Goal: Transaction & Acquisition: Purchase product/service

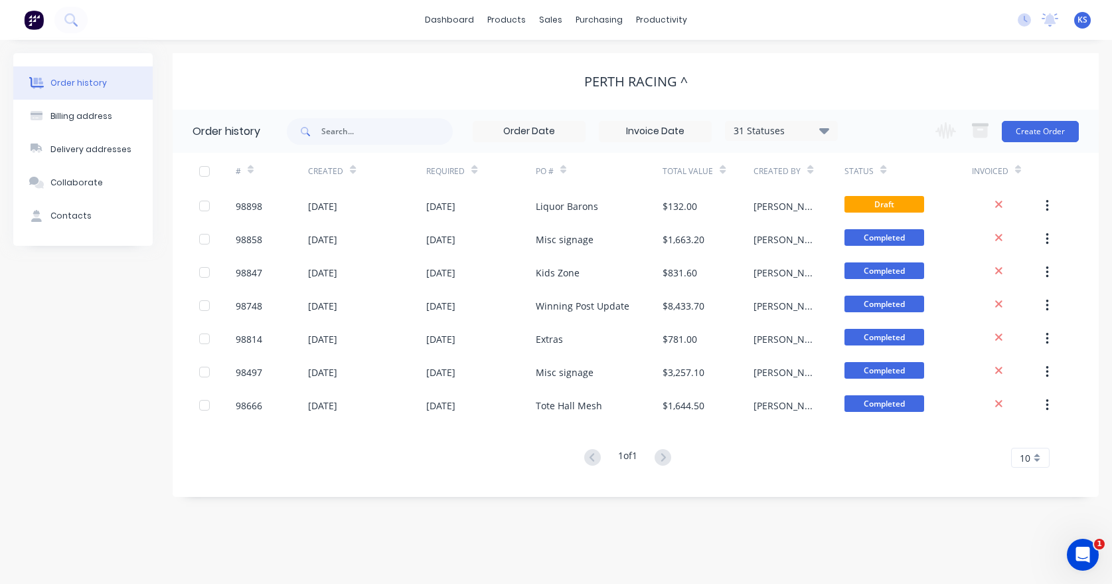
click at [1015, 124] on button "Create Order" at bounding box center [1040, 131] width 77 height 21
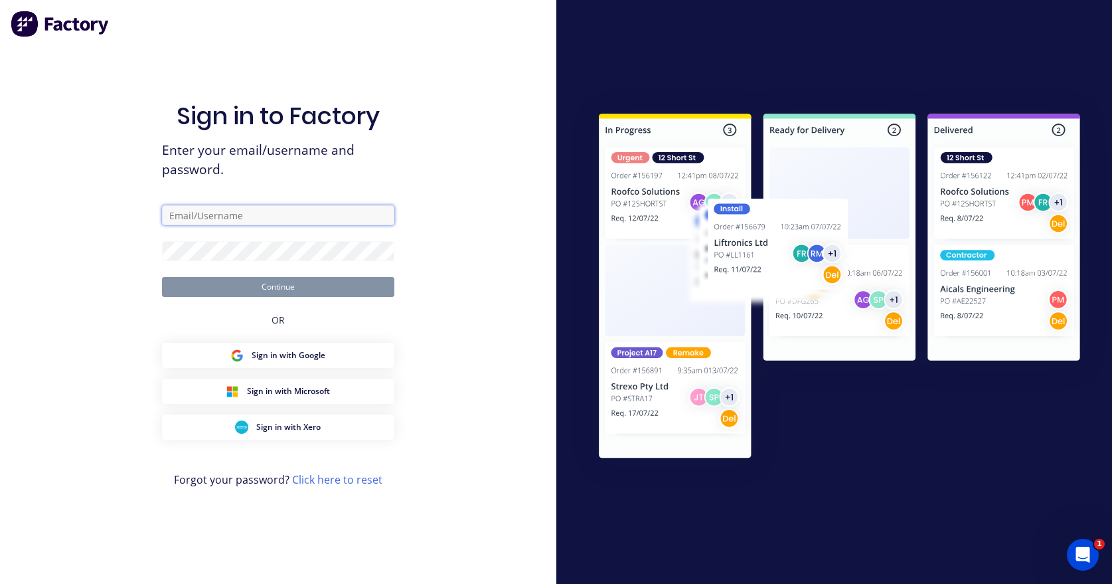
click at [203, 209] on input "text" at bounding box center [278, 215] width 232 height 20
type input "[EMAIL_ADDRESS][DOMAIN_NAME]"
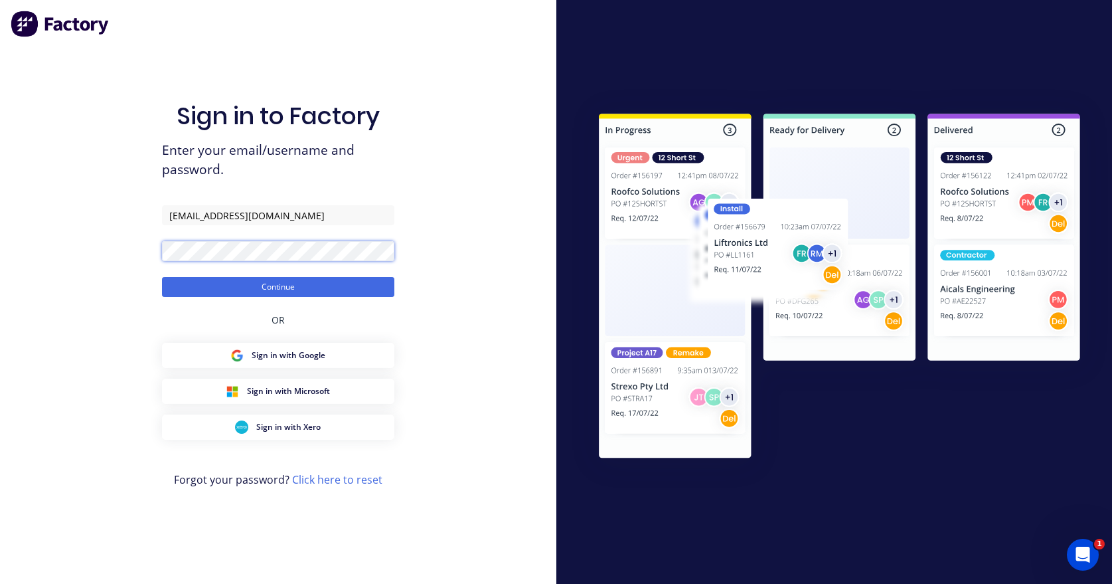
click at [162, 277] on button "Continue" at bounding box center [278, 287] width 232 height 20
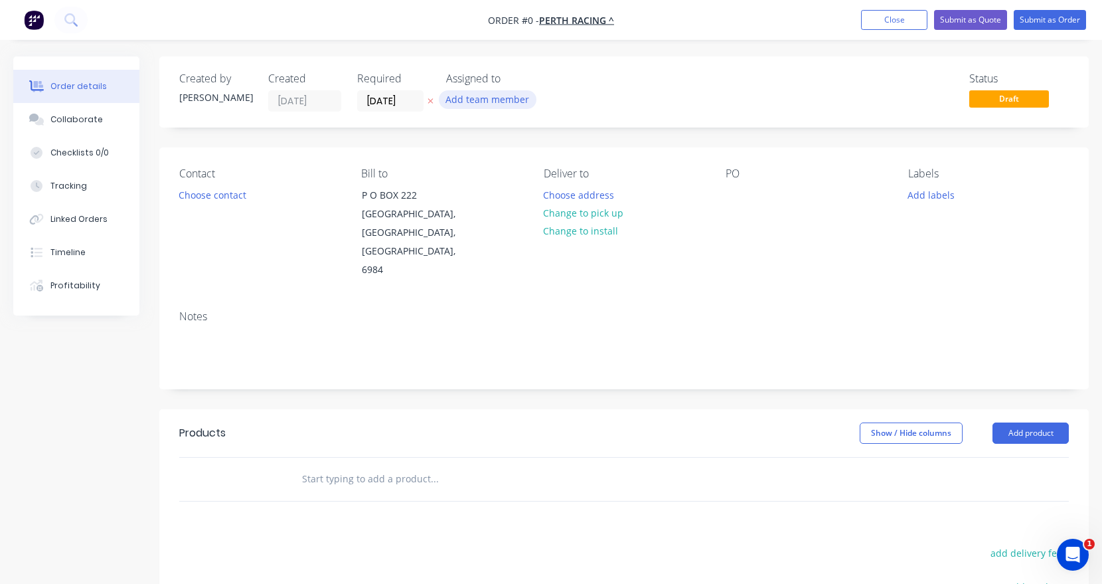
click at [473, 94] on button "Add team member" at bounding box center [488, 99] width 98 height 18
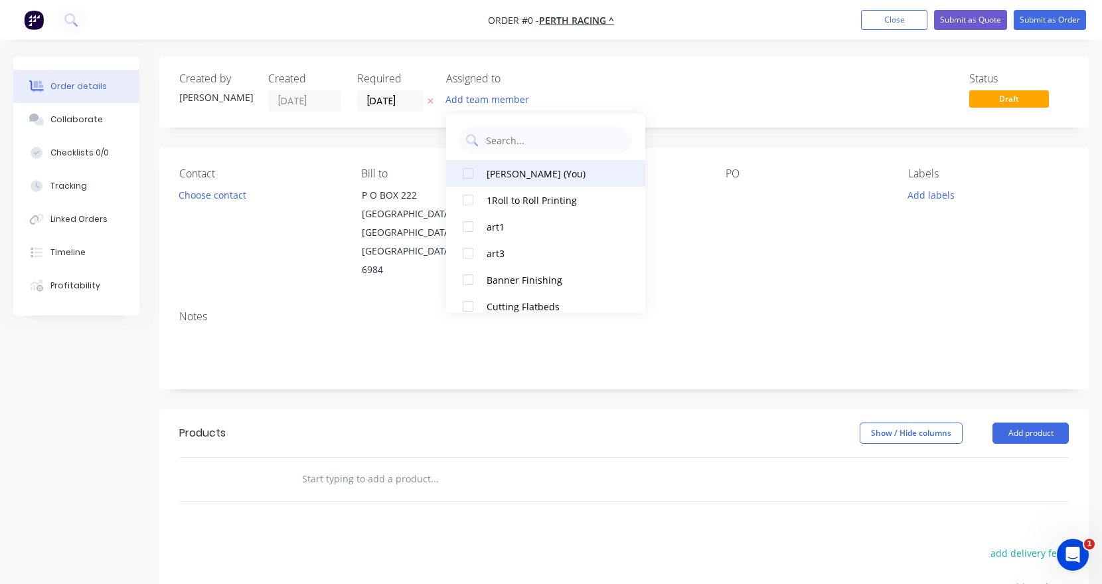
click at [467, 177] on div at bounding box center [468, 173] width 27 height 27
click at [390, 102] on div "Order details Collaborate Checklists 0/0 Tracking Linked Orders Timeline Profit…" at bounding box center [551, 448] width 1102 height 784
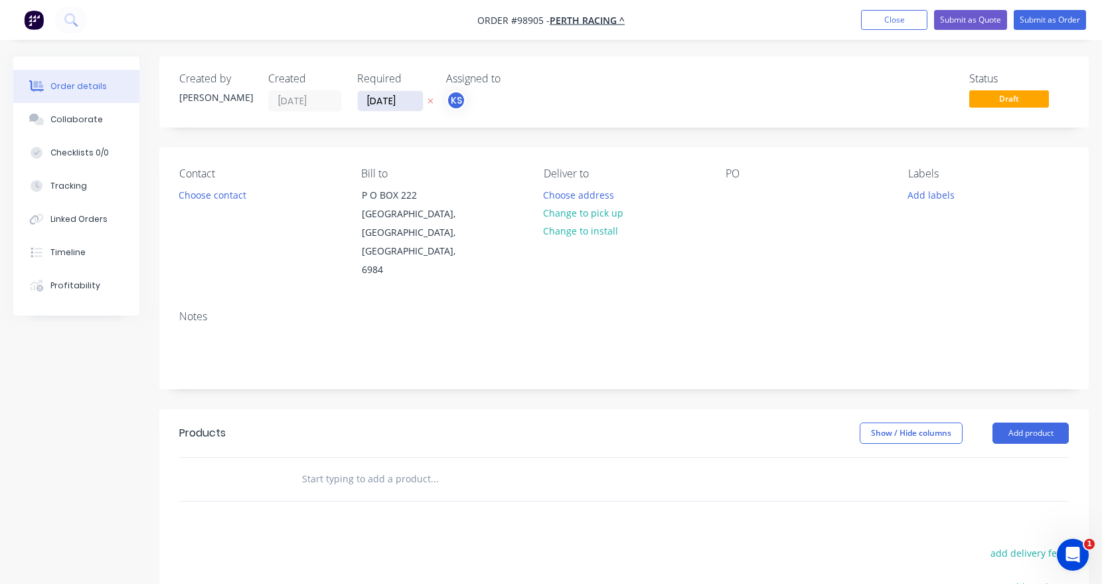
click at [390, 102] on input "[DATE]" at bounding box center [390, 101] width 65 height 20
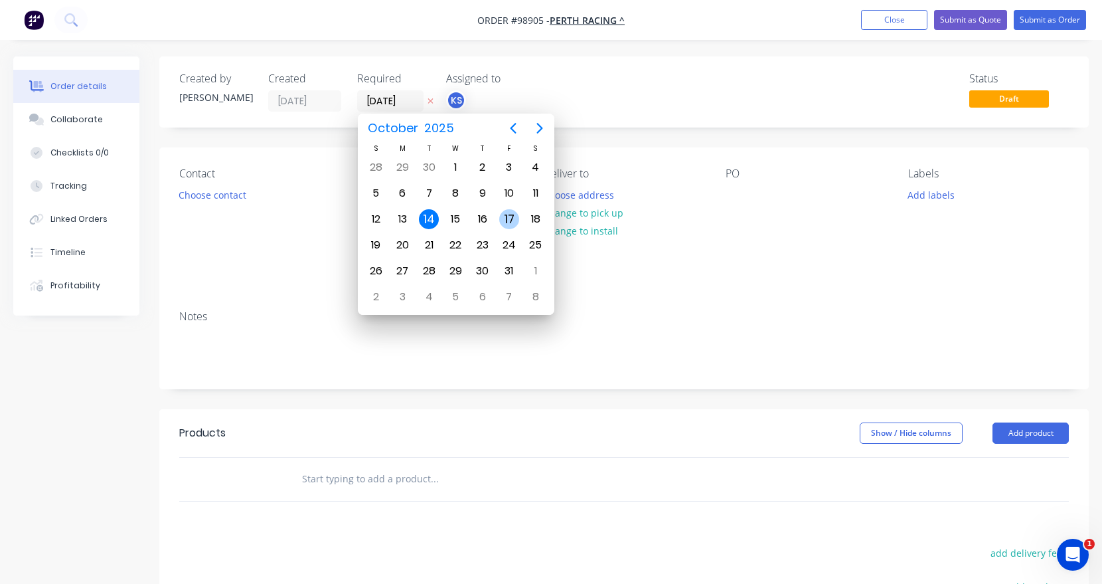
click at [508, 219] on div "17" at bounding box center [509, 219] width 20 height 20
type input "[DATE]"
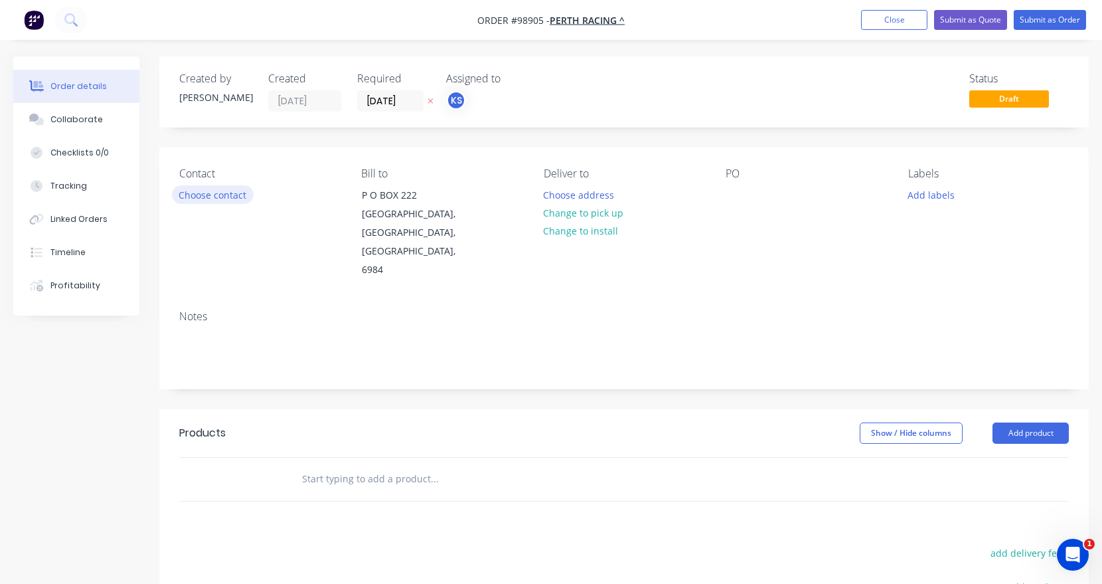
click at [230, 189] on button "Choose contact" at bounding box center [213, 194] width 82 height 18
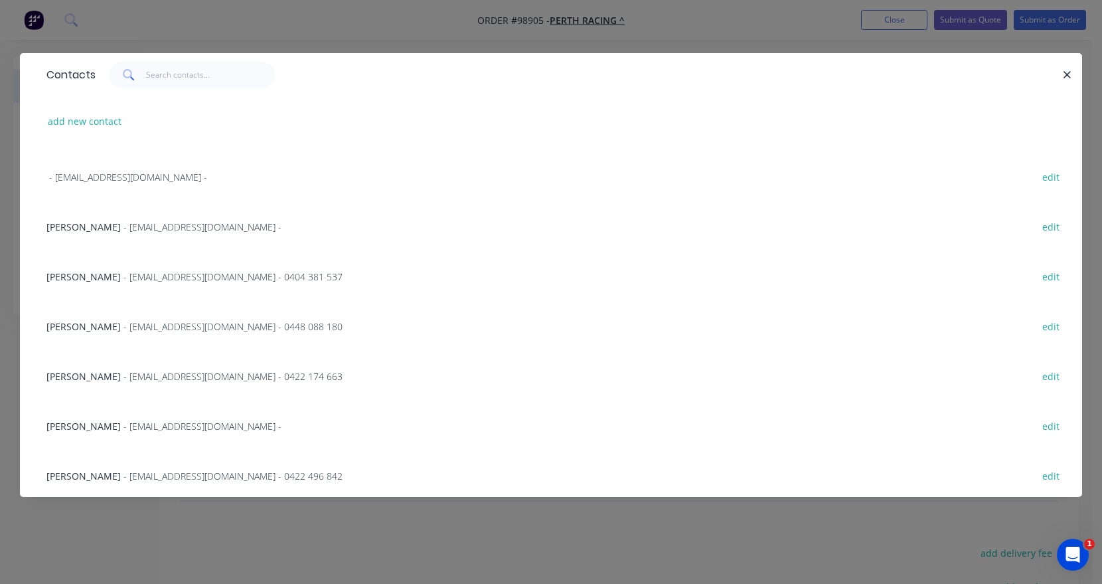
scroll to position [199, 0]
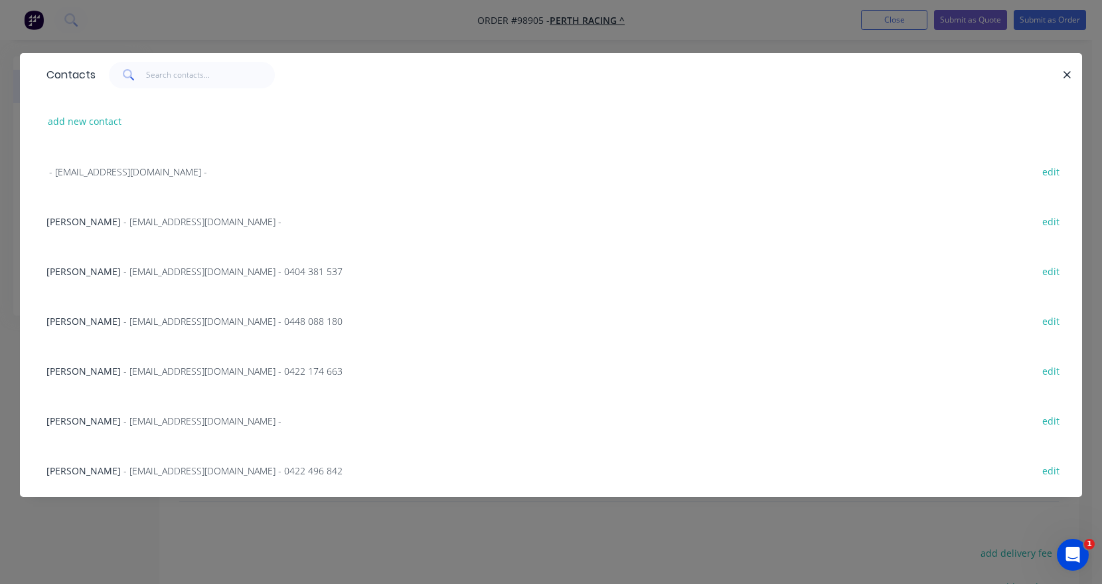
click at [133, 420] on span "- [EMAIL_ADDRESS][DOMAIN_NAME] -" at bounding box center [203, 420] width 158 height 13
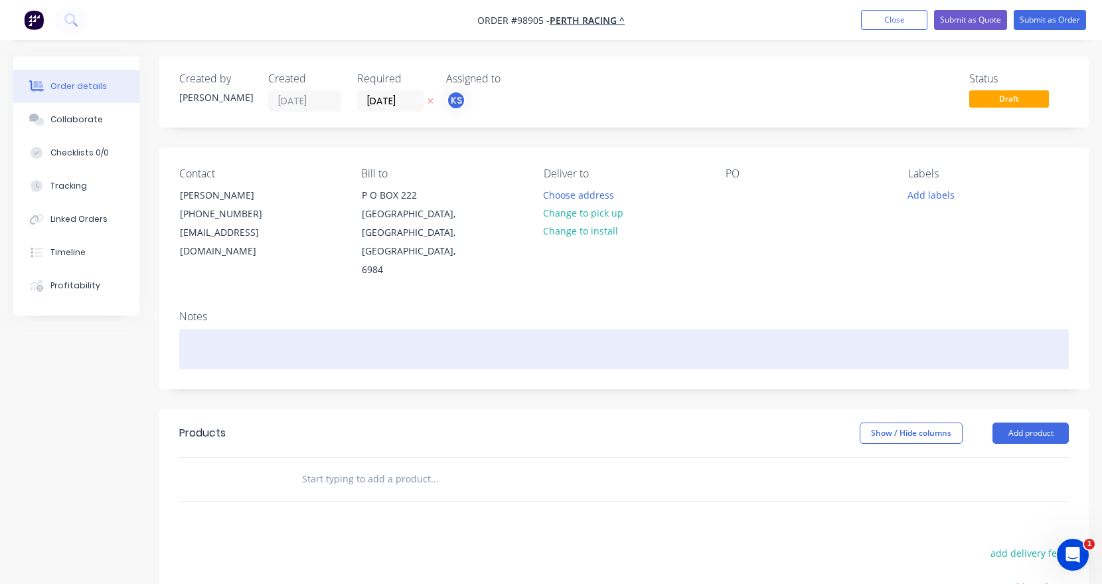
click at [188, 329] on div at bounding box center [624, 349] width 890 height 41
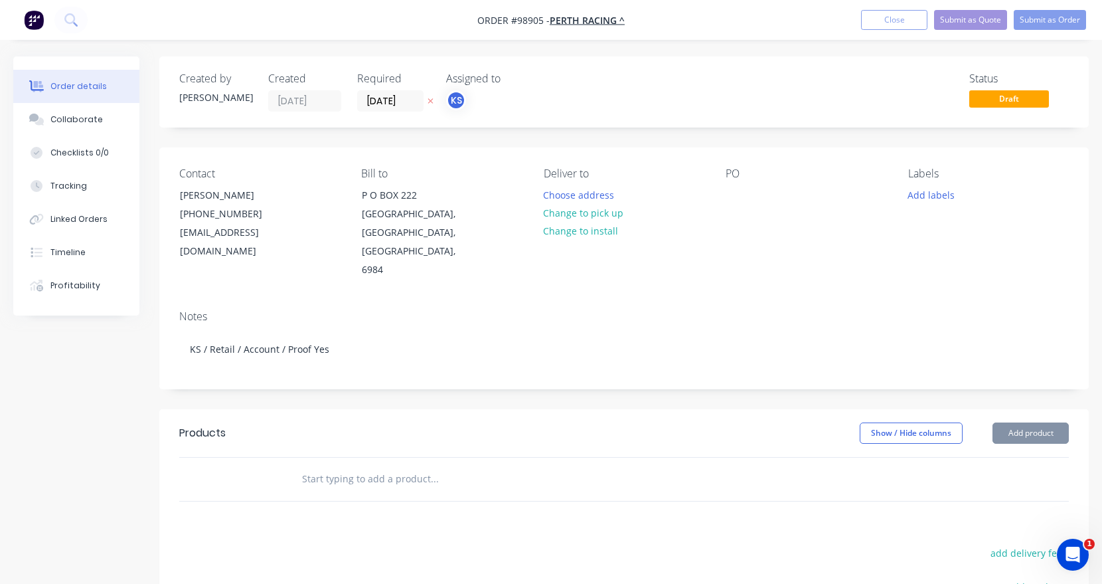
click at [331, 465] on input "text" at bounding box center [434, 478] width 266 height 27
click at [329, 465] on input "text" at bounding box center [434, 478] width 266 height 27
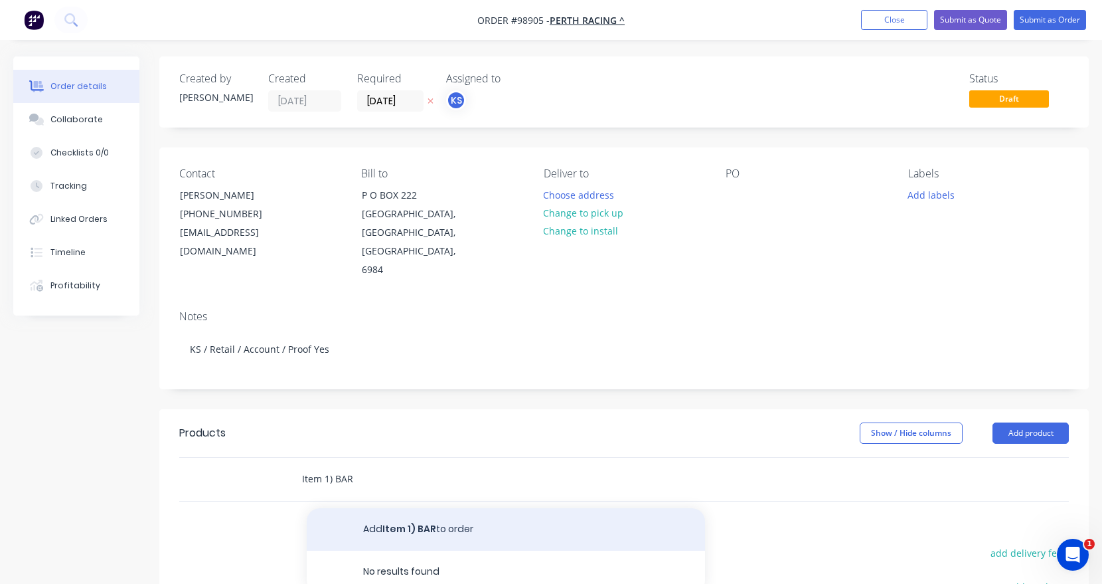
type input "Item 1) BAR"
click at [369, 508] on button "Add Item 1) BAR to order" at bounding box center [506, 529] width 398 height 42
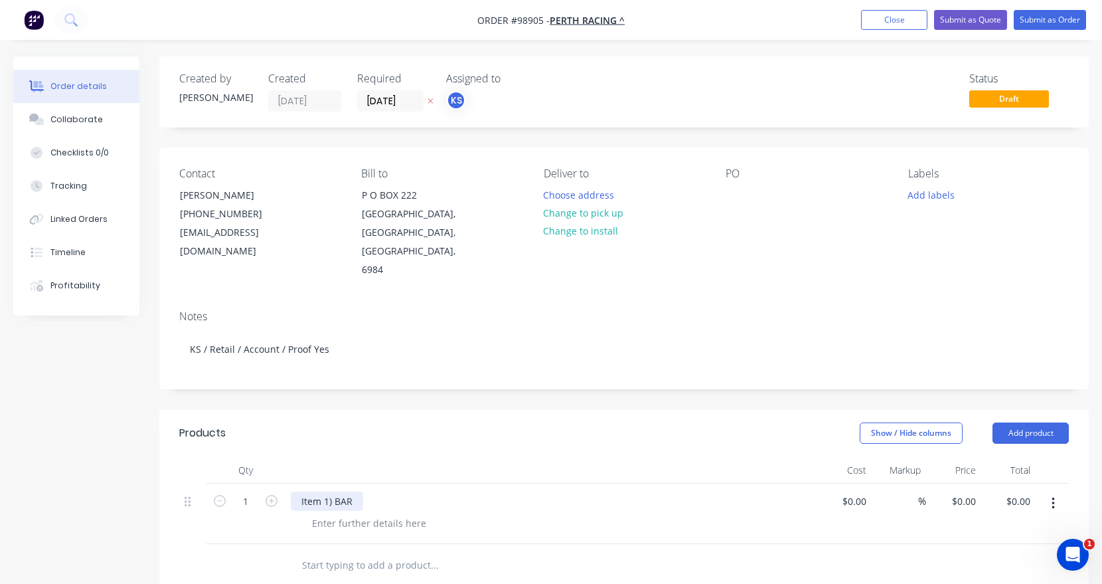
click at [350, 491] on div "Item 1) BAR" at bounding box center [327, 500] width 72 height 19
click at [353, 513] on div at bounding box center [368, 522] width 135 height 19
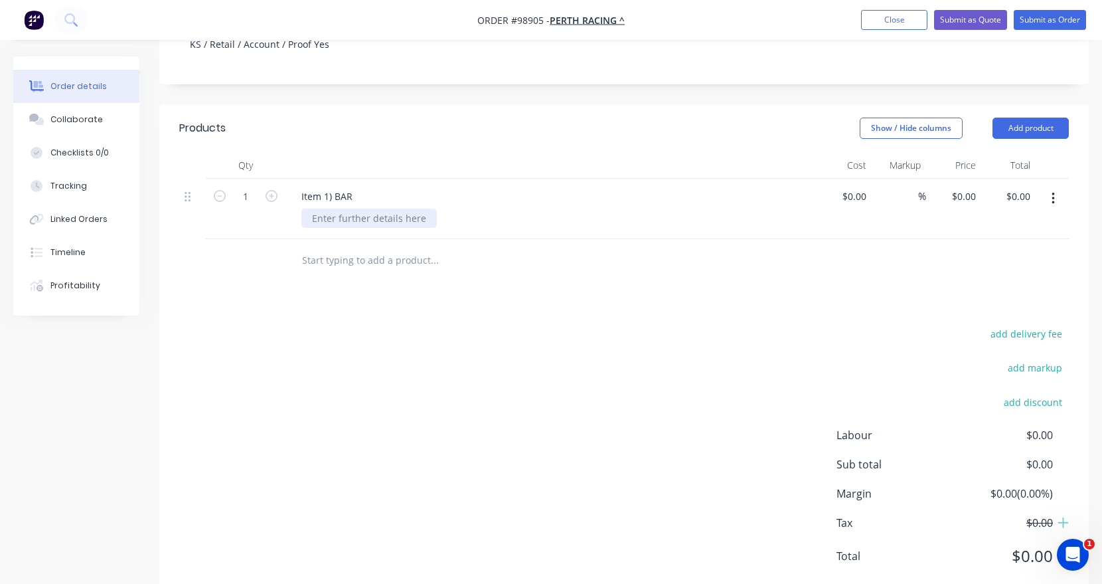
click at [365, 208] on div at bounding box center [368, 217] width 135 height 19
click at [362, 187] on div "Item 1) BAR" at bounding box center [327, 196] width 72 height 19
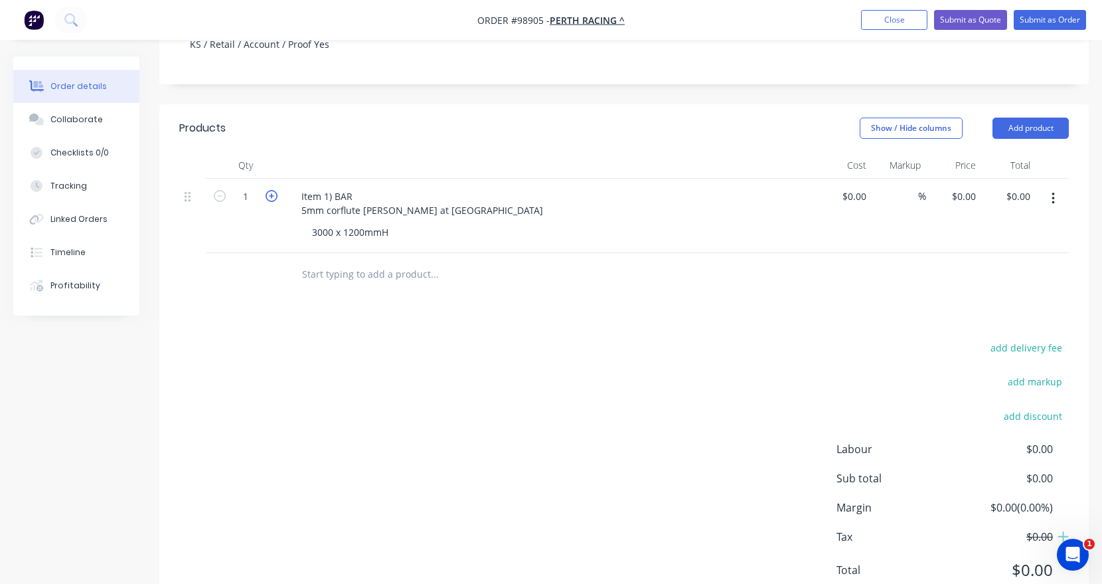
click at [268, 190] on icon "button" at bounding box center [272, 196] width 12 height 12
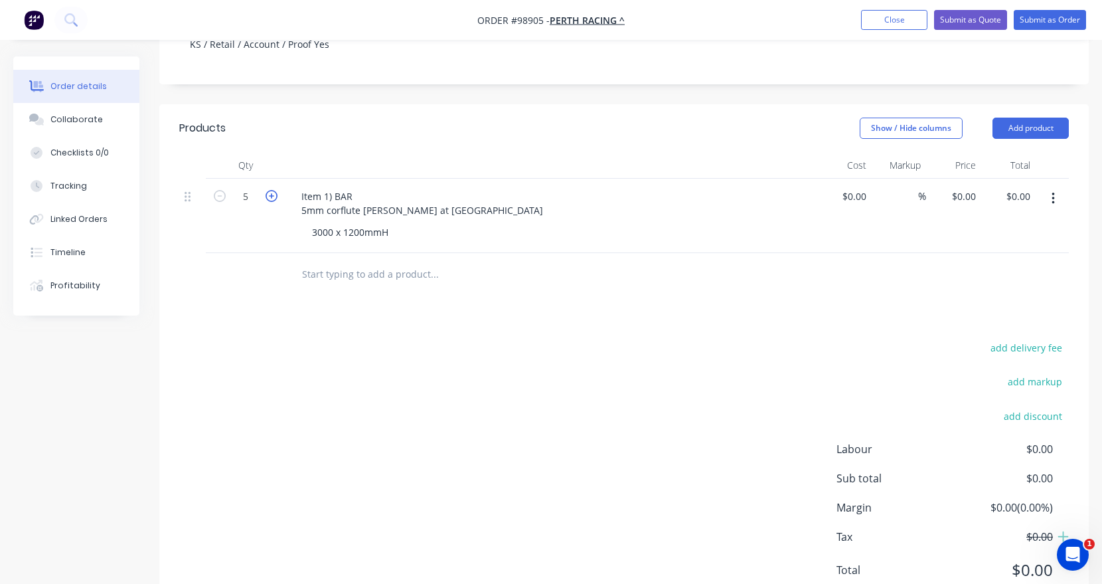
type input "6"
click at [452, 187] on div "Item 1) BAR 5mm corflute [PERSON_NAME] at [GEOGRAPHIC_DATA]" at bounding box center [422, 203] width 263 height 33
click at [369, 261] on input "text" at bounding box center [434, 274] width 266 height 27
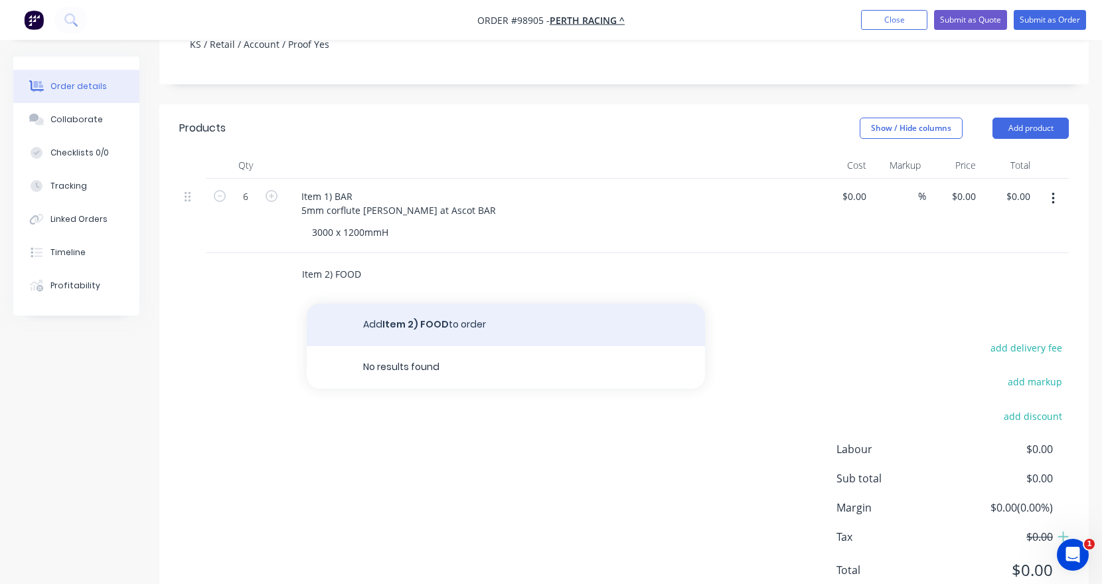
type input "Item 2) FOOD"
click at [377, 303] on button "Add Item 2) FOOD to order" at bounding box center [506, 324] width 398 height 42
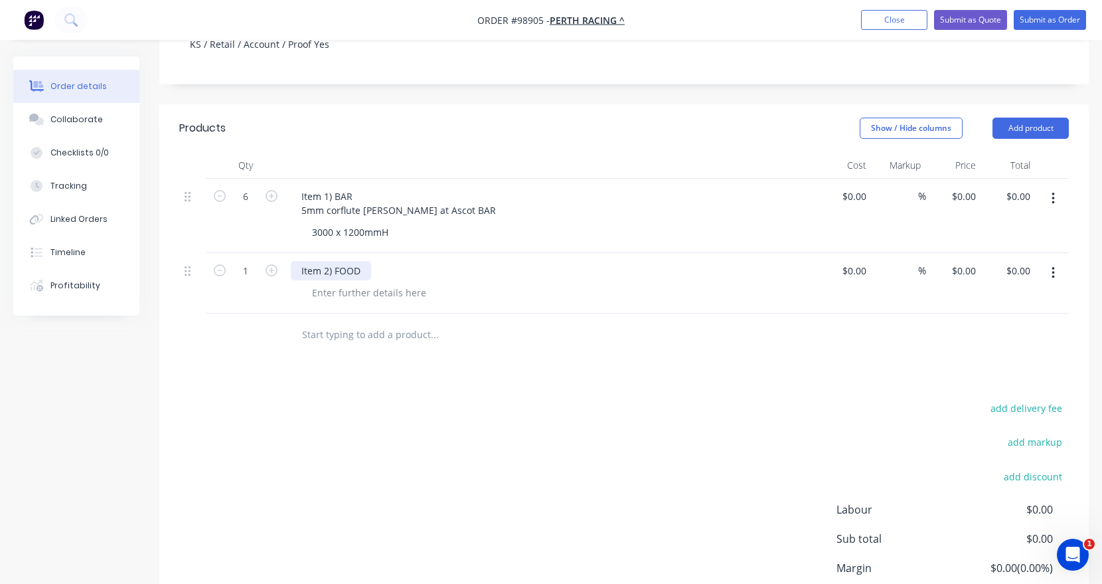
click at [368, 261] on div "Item 2) FOOD" at bounding box center [331, 270] width 80 height 19
click at [333, 283] on div at bounding box center [368, 292] width 135 height 19
click at [362, 261] on div "Item 2) FOOD" at bounding box center [331, 270] width 80 height 19
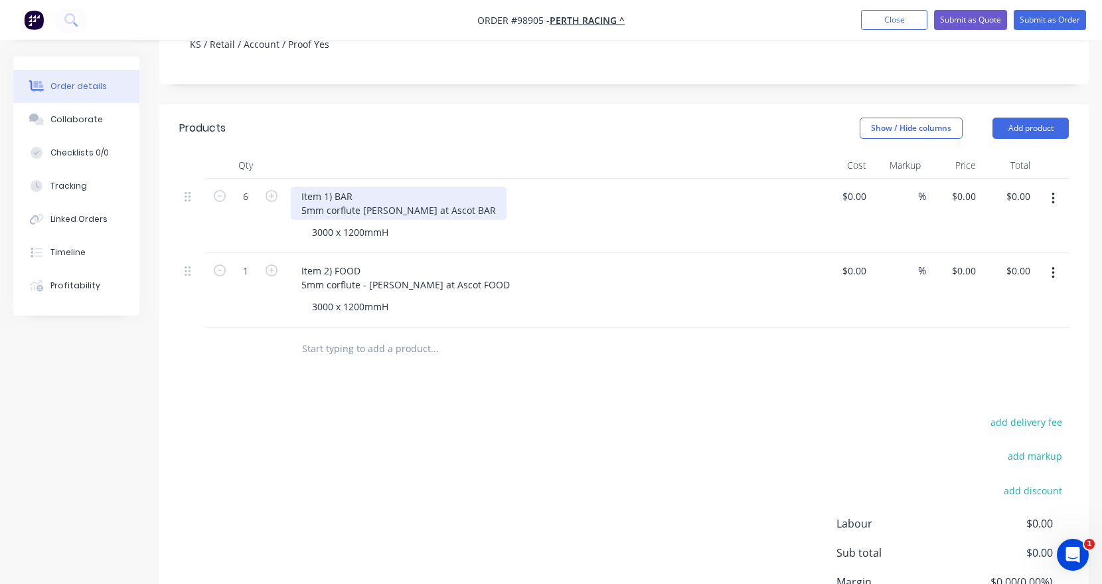
click at [362, 187] on div "Item 1) BAR 5mm corflute [PERSON_NAME] at Ascot BAR" at bounding box center [399, 203] width 216 height 33
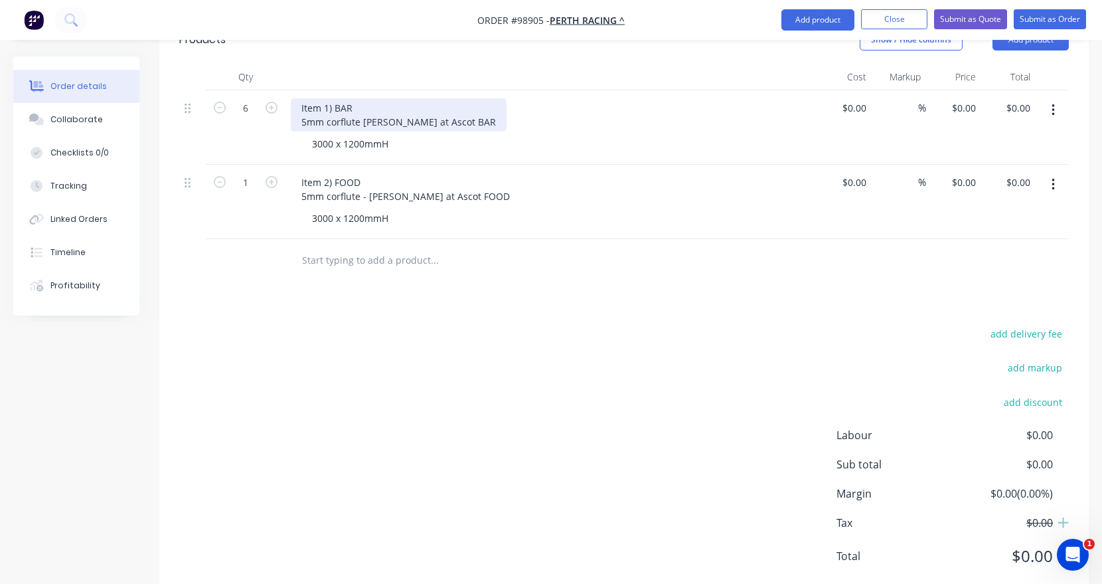
click at [364, 98] on div "Item 1) BAR 5mm corflute [PERSON_NAME] at Ascot BAR" at bounding box center [399, 114] width 216 height 33
click at [361, 98] on div "Item 1) BAR 5mm corflute [PERSON_NAME] at Ascot BAR" at bounding box center [399, 114] width 216 height 33
click at [390, 247] on input "text" at bounding box center [434, 260] width 266 height 27
click at [378, 247] on input "text" at bounding box center [434, 260] width 266 height 27
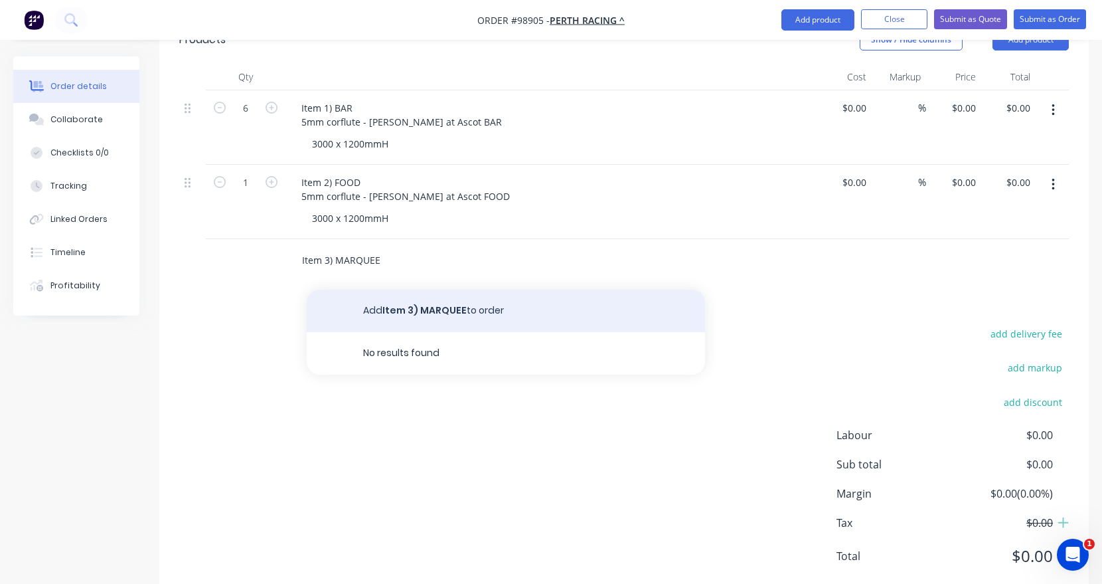
type input "Item 3) MARQUEE"
click at [388, 290] on button "Add Item 3) MARQUEE to order" at bounding box center [506, 311] width 398 height 42
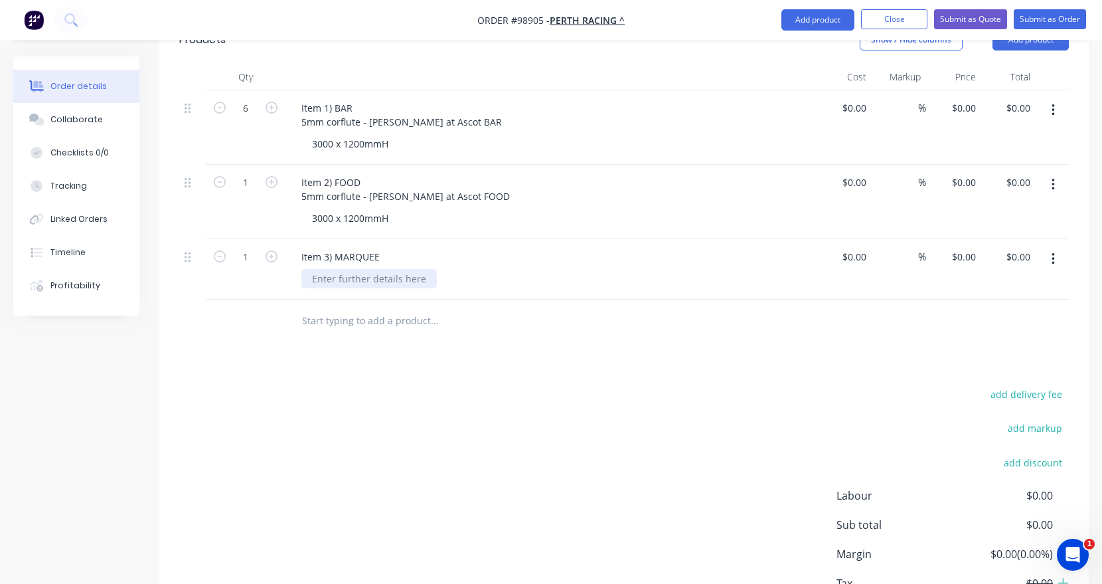
click at [343, 269] on div at bounding box center [368, 278] width 135 height 19
click at [382, 247] on div "Item 3) MARQUEE" at bounding box center [341, 256] width 100 height 19
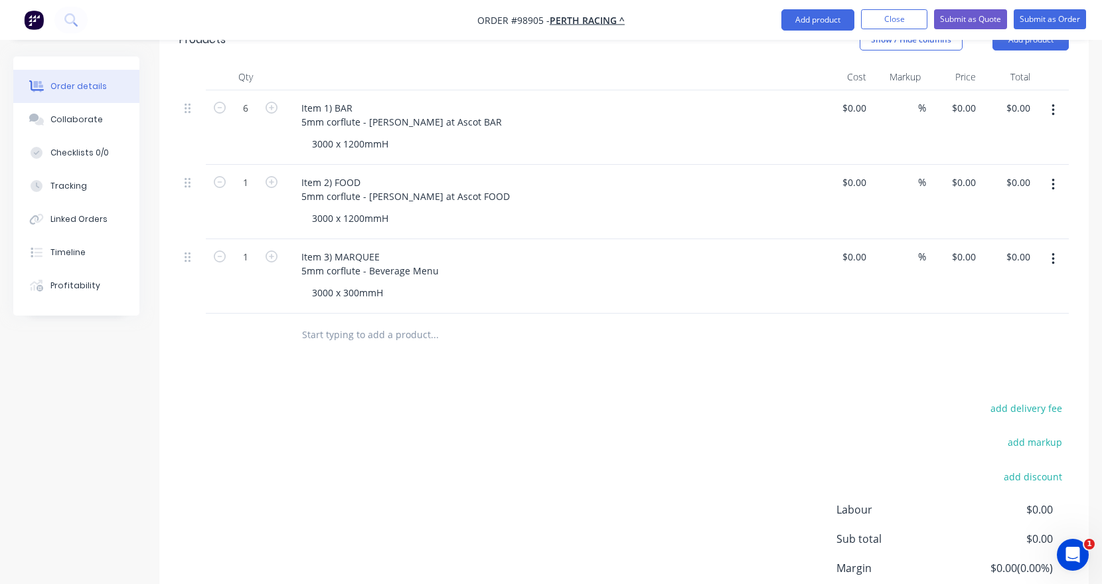
click at [356, 321] on input "text" at bounding box center [434, 334] width 266 height 27
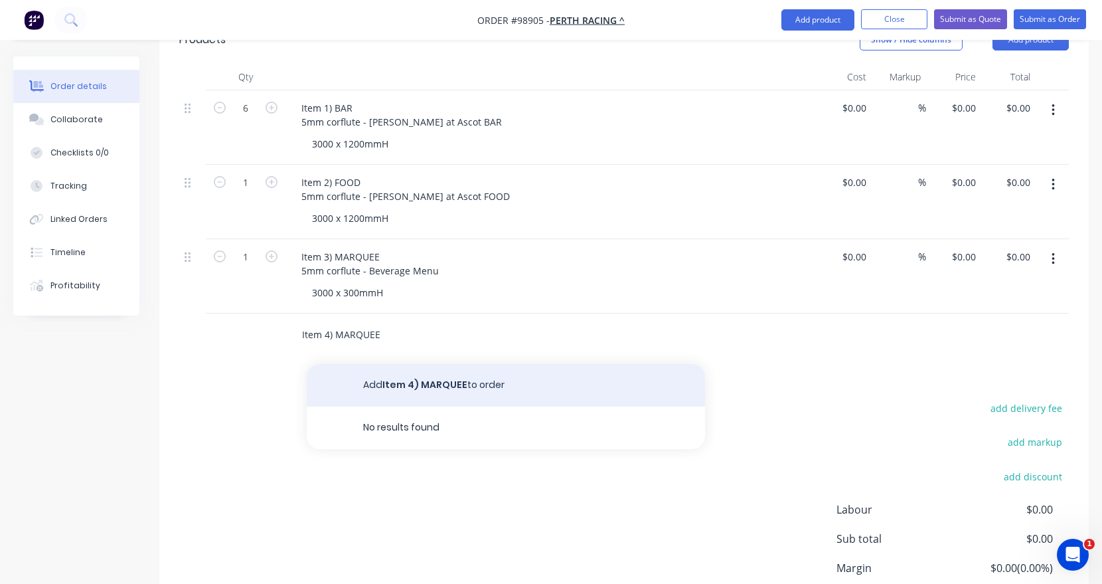
type input "Item 4) MARQUEE"
click at [382, 364] on button "Add Item 4) MARQUEE to order" at bounding box center [506, 385] width 398 height 42
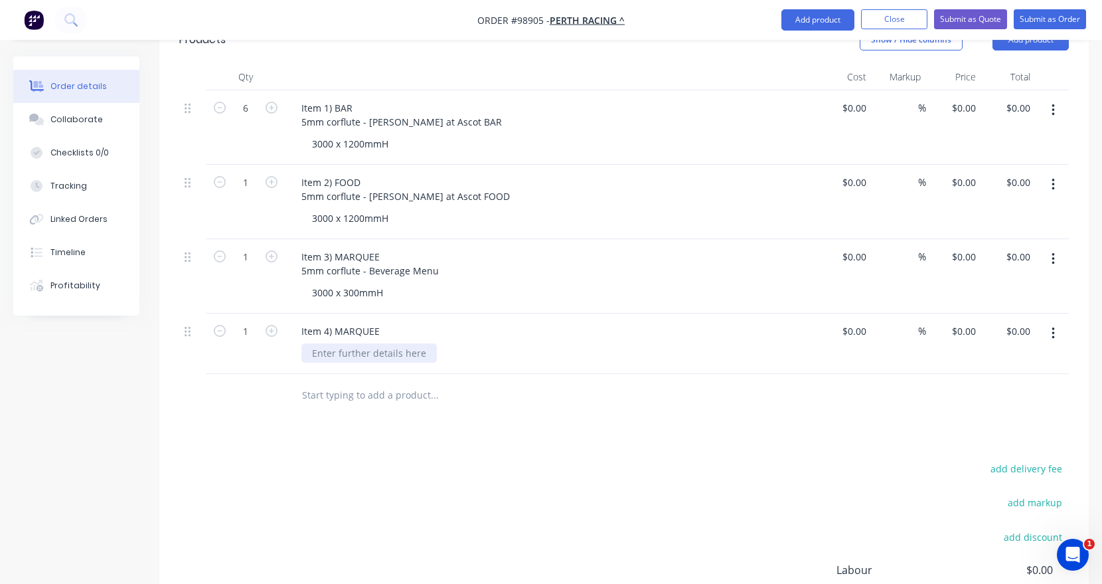
click at [357, 343] on div at bounding box center [368, 352] width 135 height 19
click at [380, 321] on div "Item 4) MARQUEE" at bounding box center [341, 330] width 100 height 19
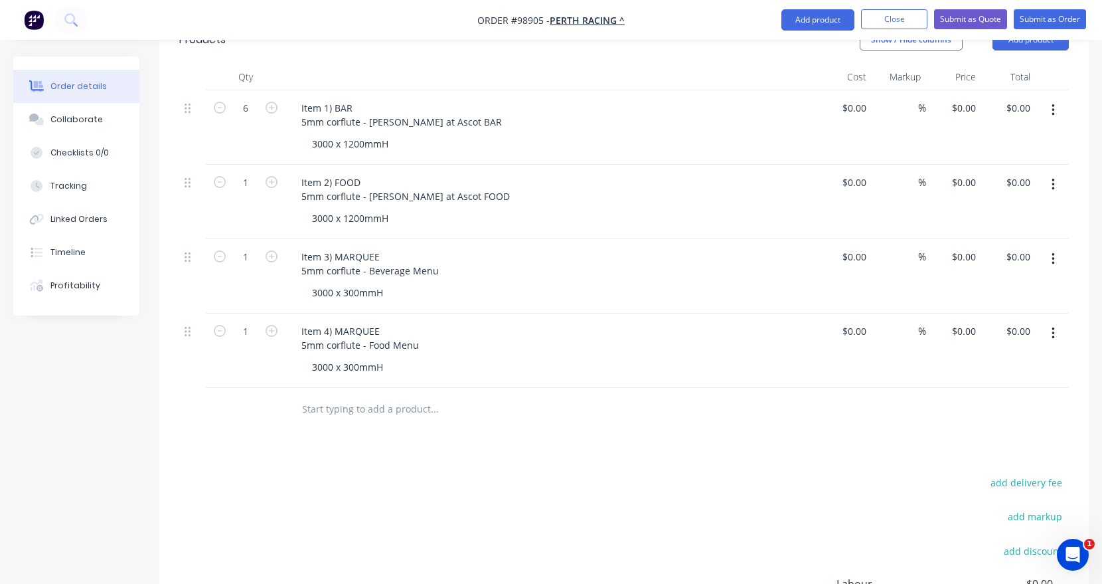
click at [358, 396] on input "text" at bounding box center [434, 409] width 266 height 27
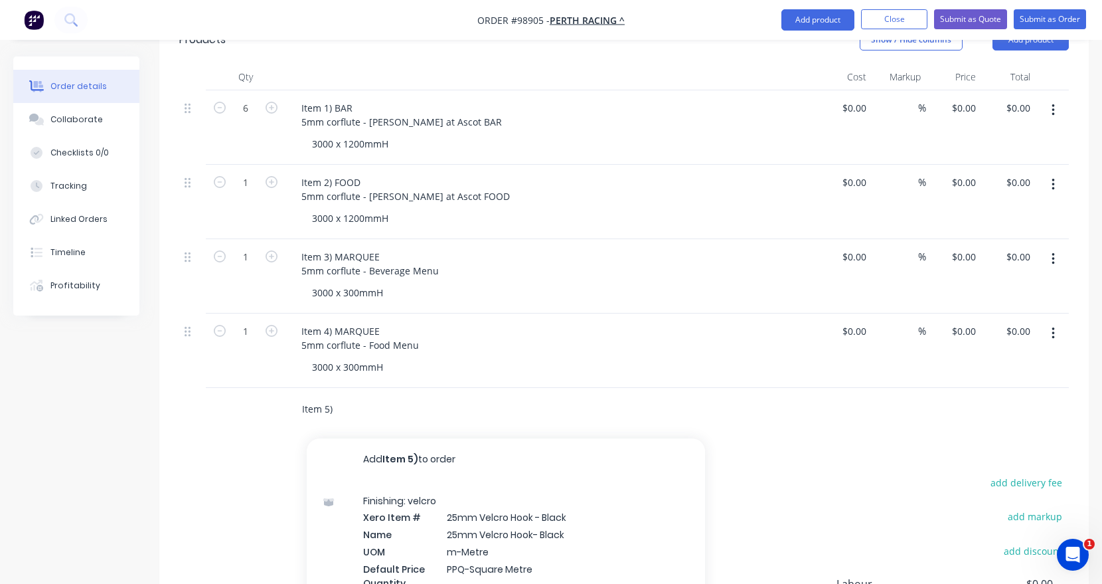
click at [353, 396] on input "Item 5)" at bounding box center [434, 409] width 266 height 27
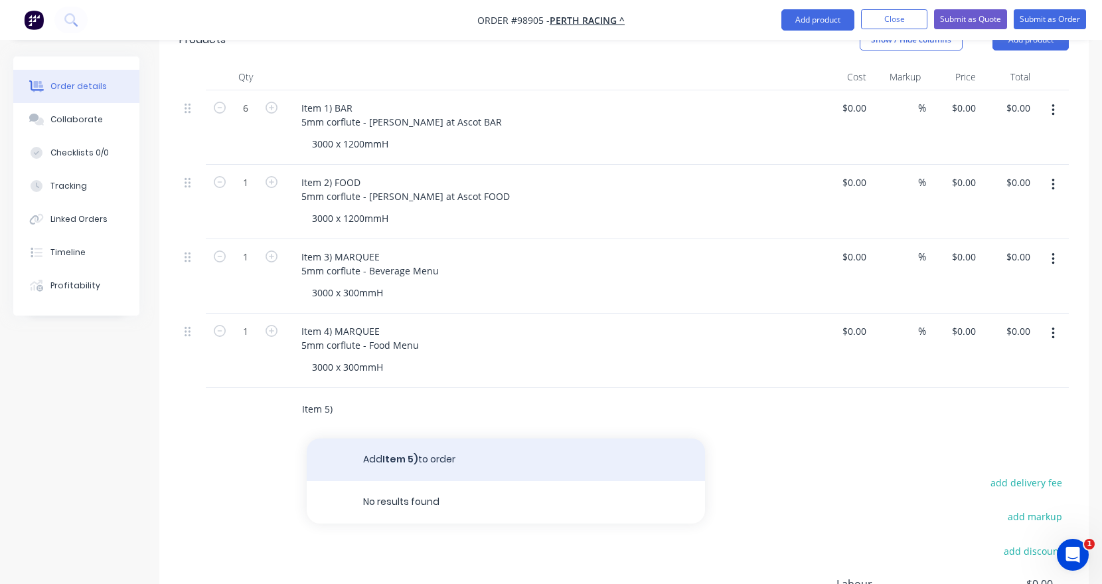
type input "Item 5)"
click at [378, 438] on button "Add Item 5) to order" at bounding box center [506, 459] width 398 height 42
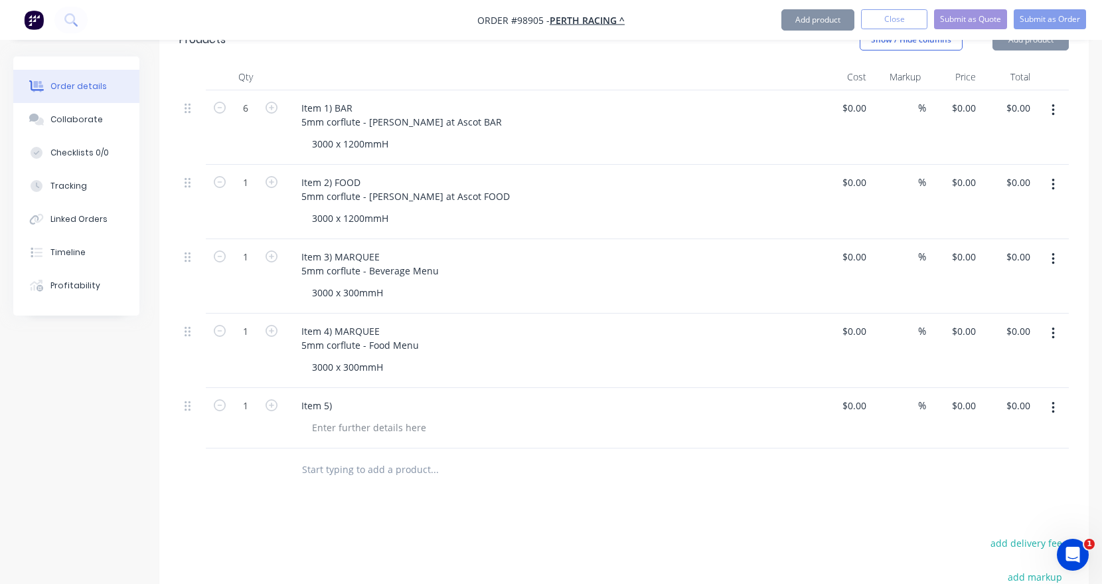
click at [347, 396] on div "Item 5)" at bounding box center [551, 405] width 521 height 19
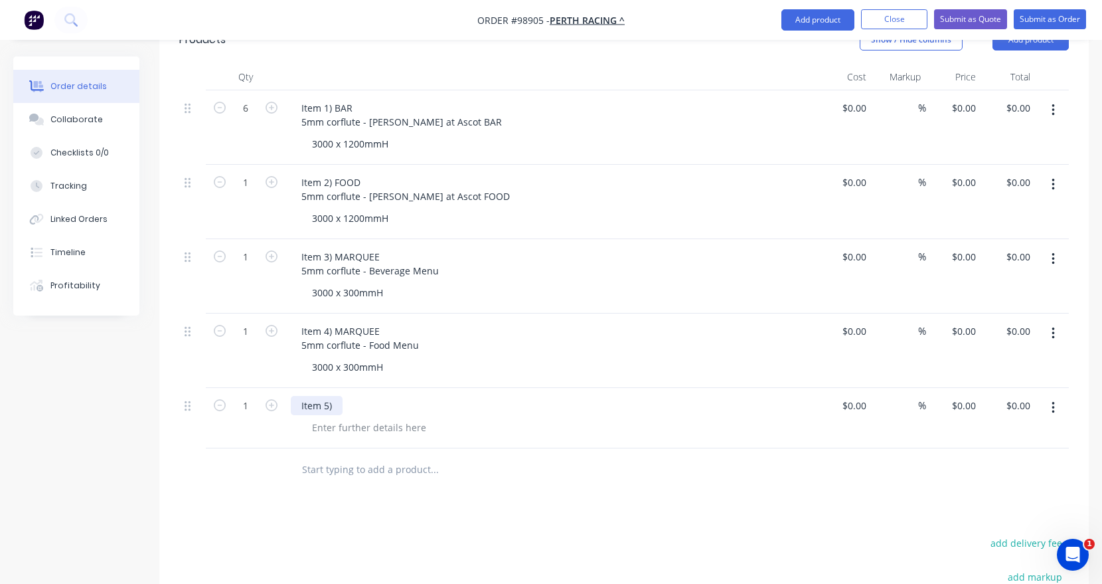
click at [329, 396] on div "Item 5)" at bounding box center [317, 405] width 52 height 19
click at [333, 396] on div "Item 5)" at bounding box center [317, 405] width 52 height 19
click at [327, 418] on div at bounding box center [368, 427] width 135 height 19
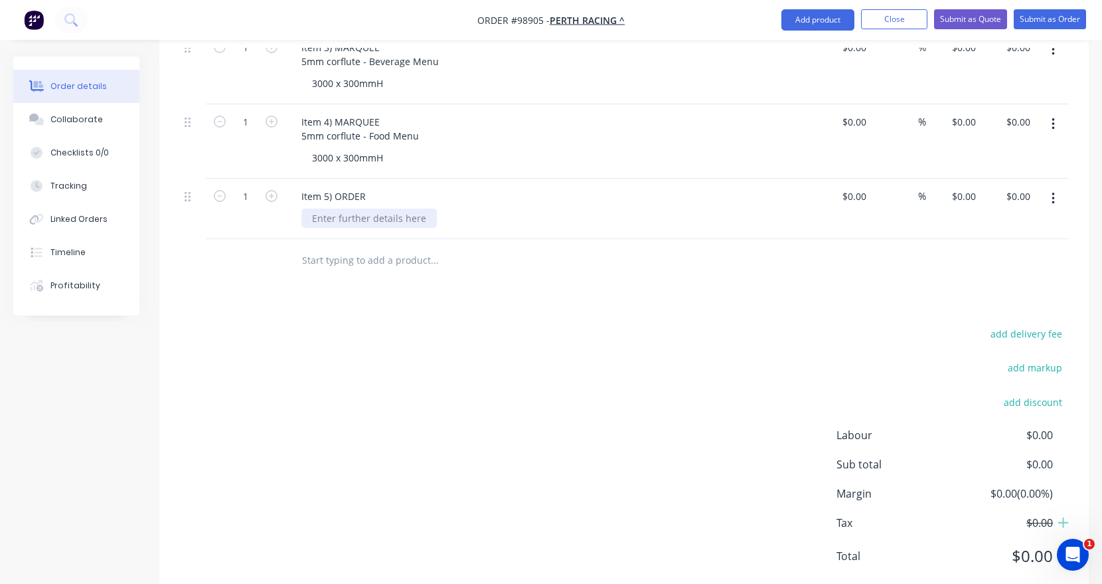
click at [339, 208] on div at bounding box center [368, 217] width 135 height 19
click at [368, 187] on div "Item 5) ORDER" at bounding box center [334, 196] width 86 height 19
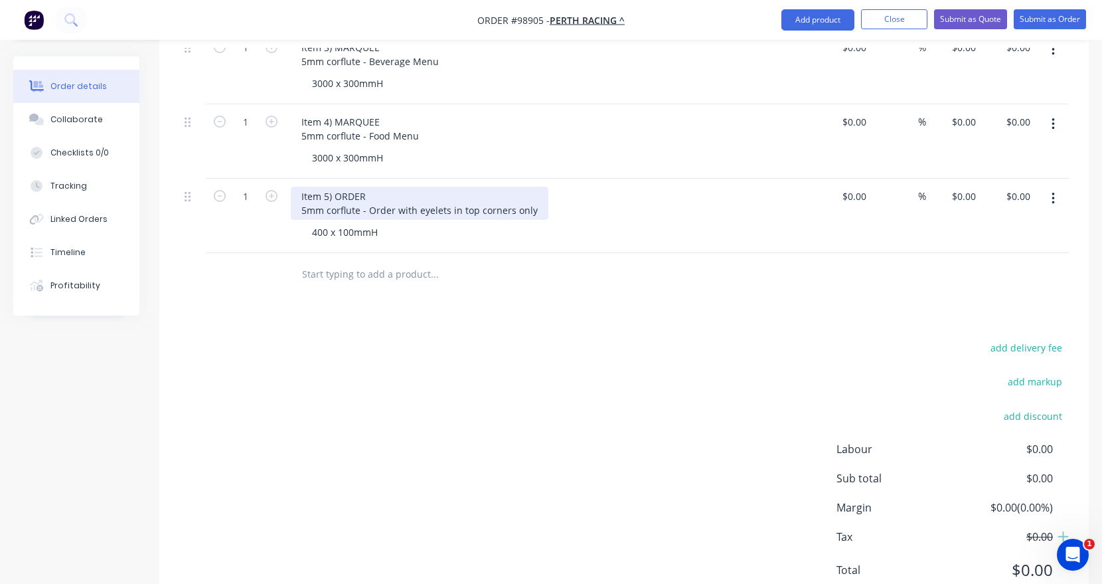
click at [396, 187] on div "Item 5) ORDER 5mm corflute - Order with eyelets in top corners only" at bounding box center [420, 203] width 258 height 33
click at [347, 261] on input "text" at bounding box center [434, 274] width 266 height 27
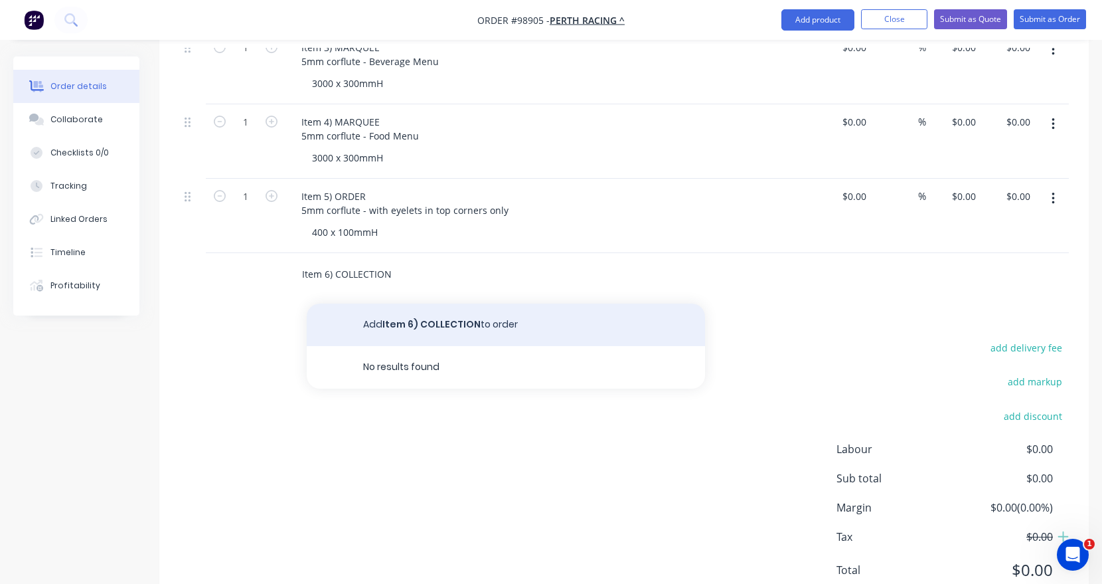
type input "Item 6) COLLECTION"
click at [376, 303] on button "Add Item 6) COLLECTION to order" at bounding box center [506, 324] width 398 height 42
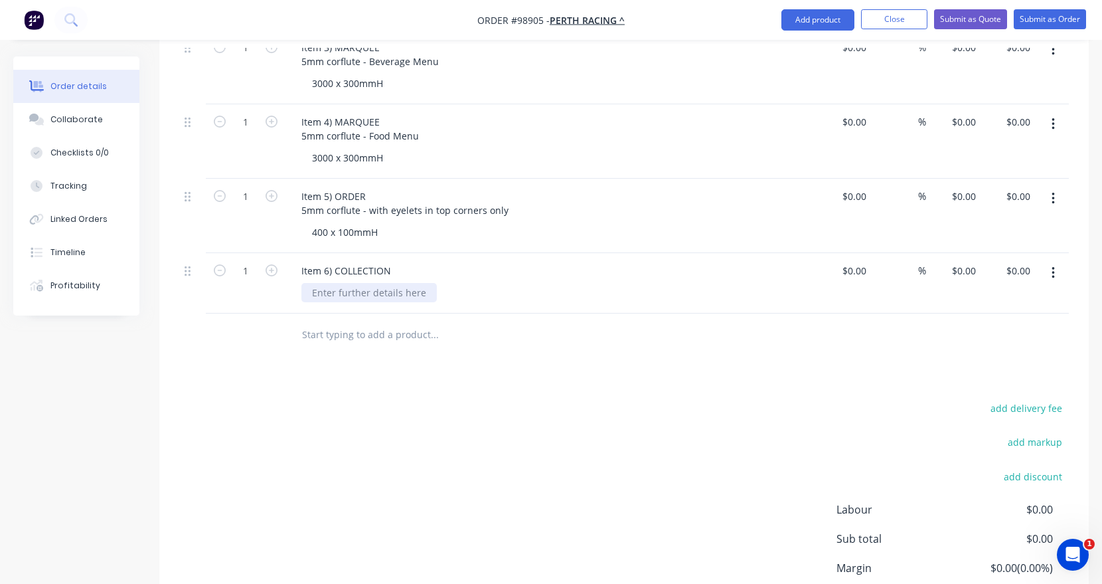
click at [353, 283] on div at bounding box center [368, 292] width 135 height 19
click at [390, 261] on div "Item 6) COLLECTION" at bounding box center [346, 270] width 111 height 19
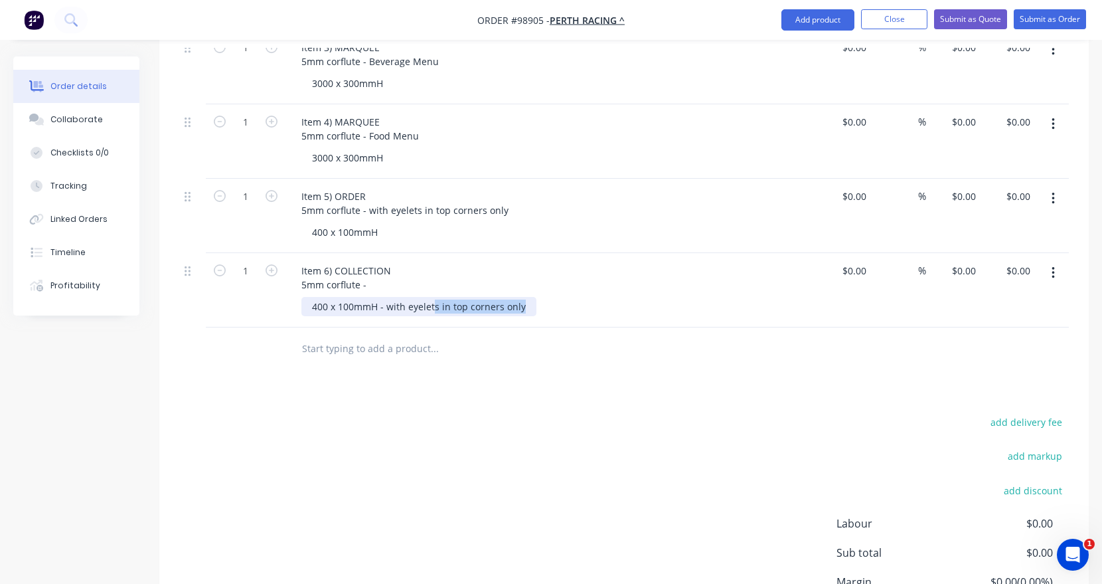
drag, startPoint x: 519, startPoint y: 271, endPoint x: 384, endPoint y: 268, distance: 134.8
click at [384, 297] on div "400 x 100mmH - with eyelets in top corners only" at bounding box center [418, 306] width 235 height 19
click at [448, 297] on div "400 x 100mmH - with eyelets in top corners only" at bounding box center [418, 306] width 235 height 19
drag, startPoint x: 519, startPoint y: 267, endPoint x: 388, endPoint y: 267, distance: 130.8
click at [388, 297] on div "400 x 100mmH - with eyelets in top corners only" at bounding box center [418, 306] width 235 height 19
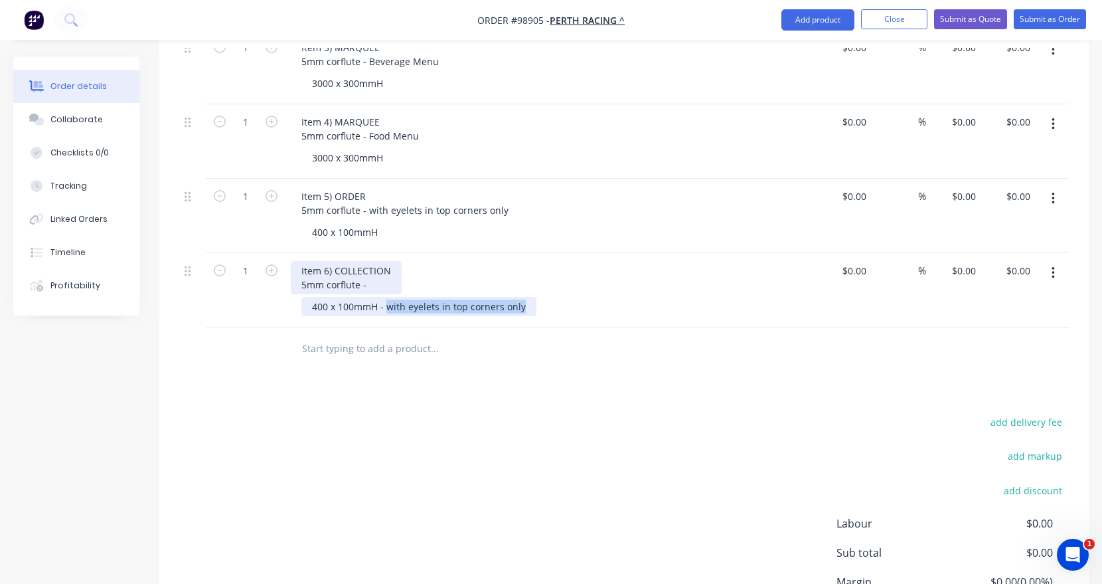
copy div "with eyelets in top corners only"
click at [376, 261] on div "Item 6) COLLECTION 5mm corflute -" at bounding box center [346, 277] width 111 height 33
click at [374, 297] on div "400 x 100mmH - with eyelets in top corners only" at bounding box center [418, 306] width 235 height 19
drag, startPoint x: 380, startPoint y: 268, endPoint x: 503, endPoint y: 272, distance: 123.6
click at [503, 297] on div "400 x 100mmH - with eyelets in top corners only" at bounding box center [418, 306] width 235 height 19
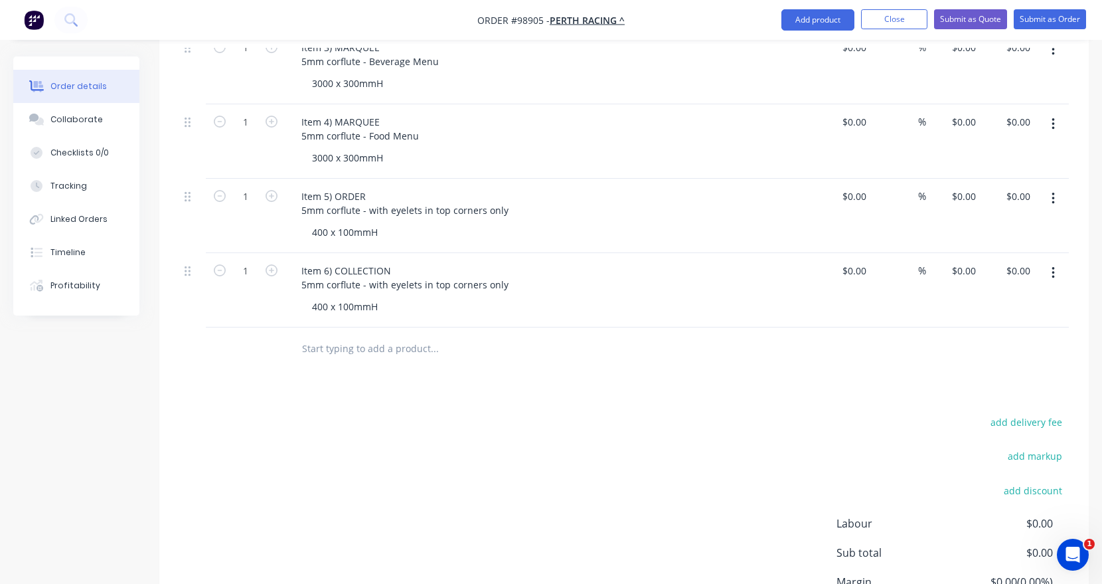
click at [347, 335] on input "text" at bounding box center [434, 348] width 266 height 27
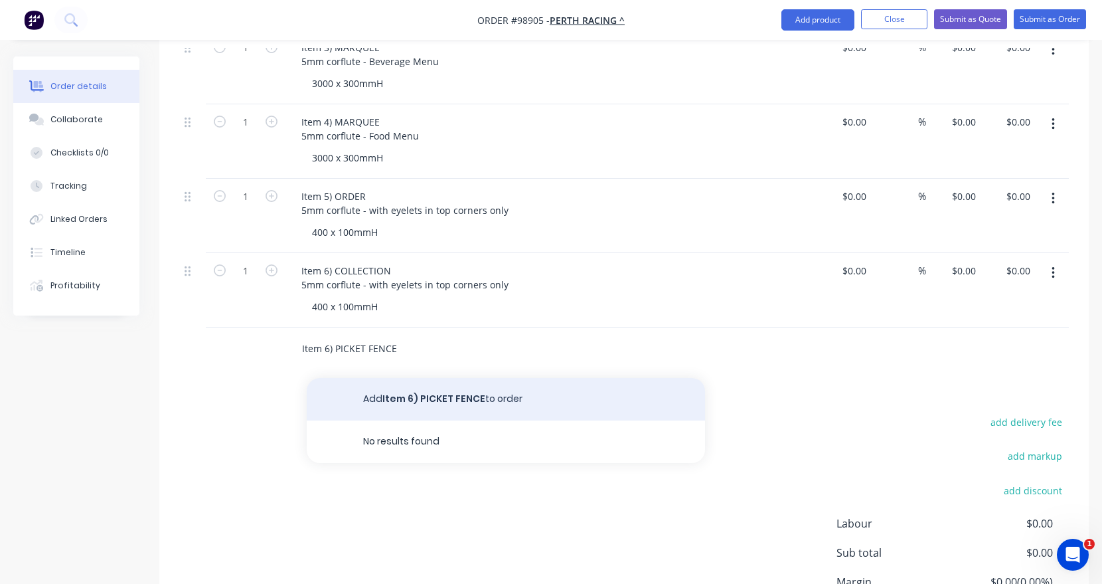
type input "Item 6) PICKET FENCE"
click at [376, 378] on button "Add Item 6) PICKET FENCE to order" at bounding box center [506, 399] width 398 height 42
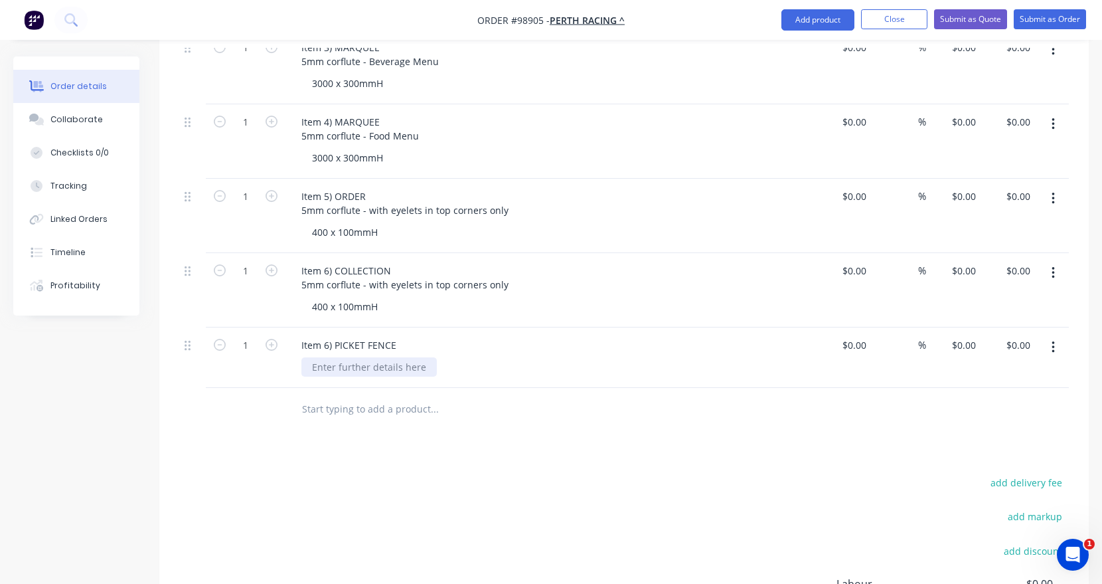
click at [343, 357] on div at bounding box center [368, 366] width 135 height 19
click at [399, 335] on div "Item 6) PICKET FENCE" at bounding box center [349, 344] width 116 height 19
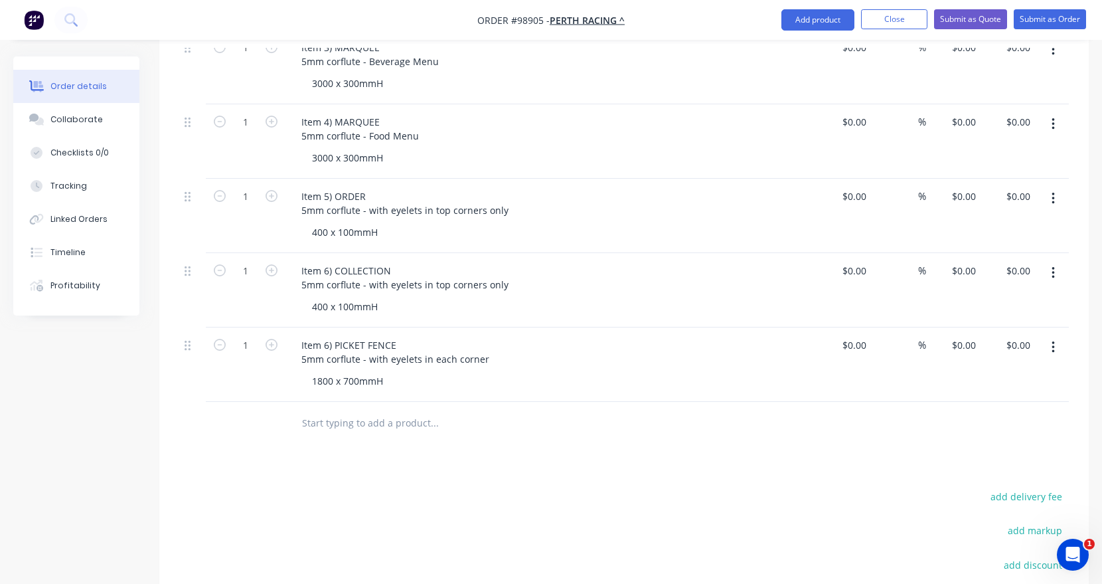
click at [363, 410] on input "text" at bounding box center [434, 423] width 266 height 27
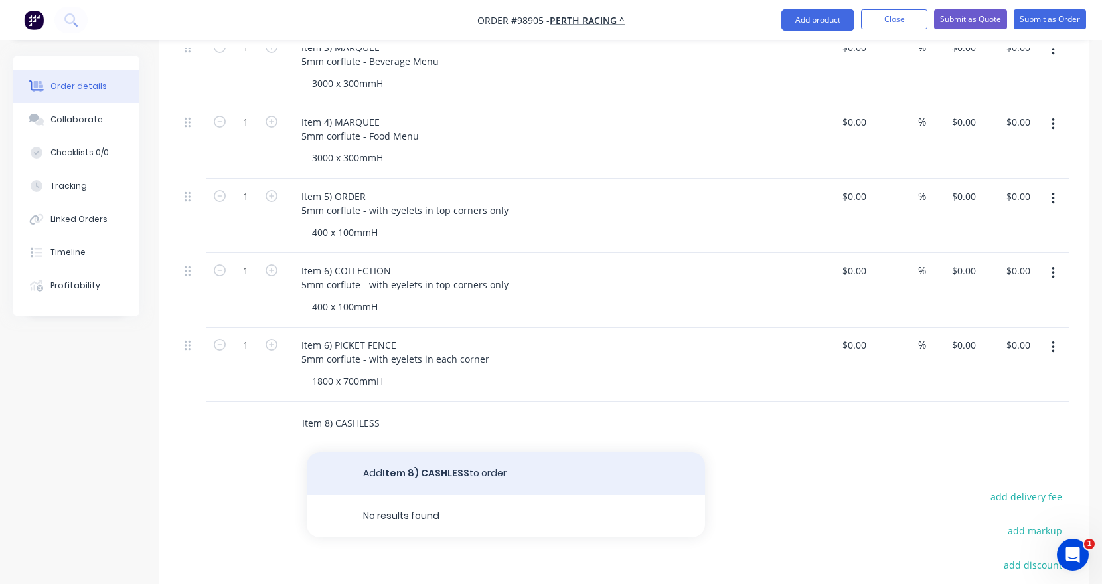
type input "Item 8) CASHLESS"
click at [379, 452] on button "Add Item 8) CASHLESS to order" at bounding box center [506, 473] width 398 height 42
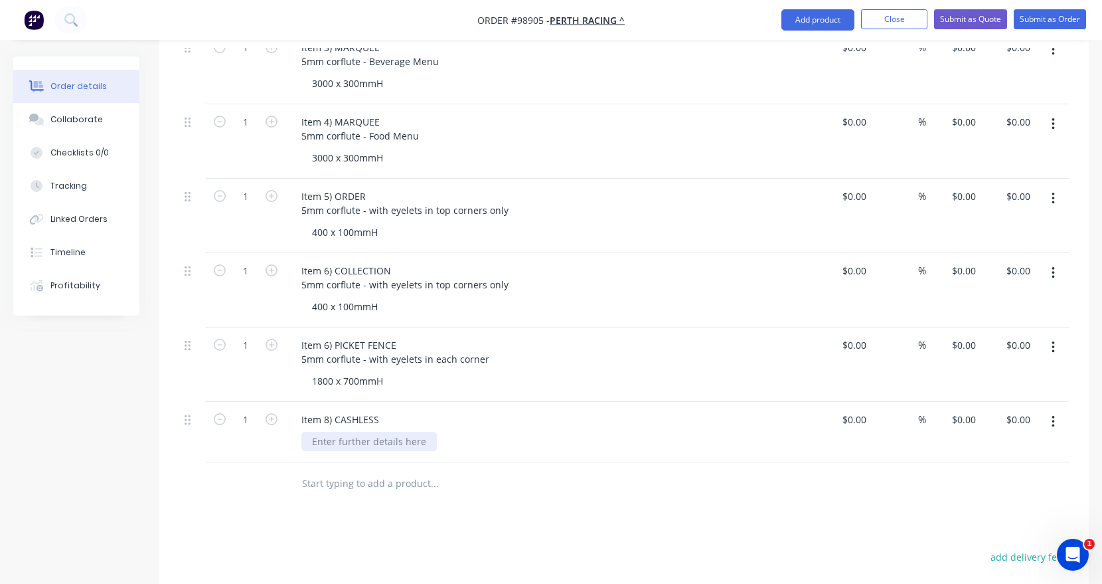
click at [358, 432] on div at bounding box center [368, 441] width 135 height 19
click at [393, 410] on div "Item 8) CASHLESS" at bounding box center [551, 419] width 521 height 19
click at [386, 410] on div "Item 8) CASHLESS" at bounding box center [340, 419] width 99 height 19
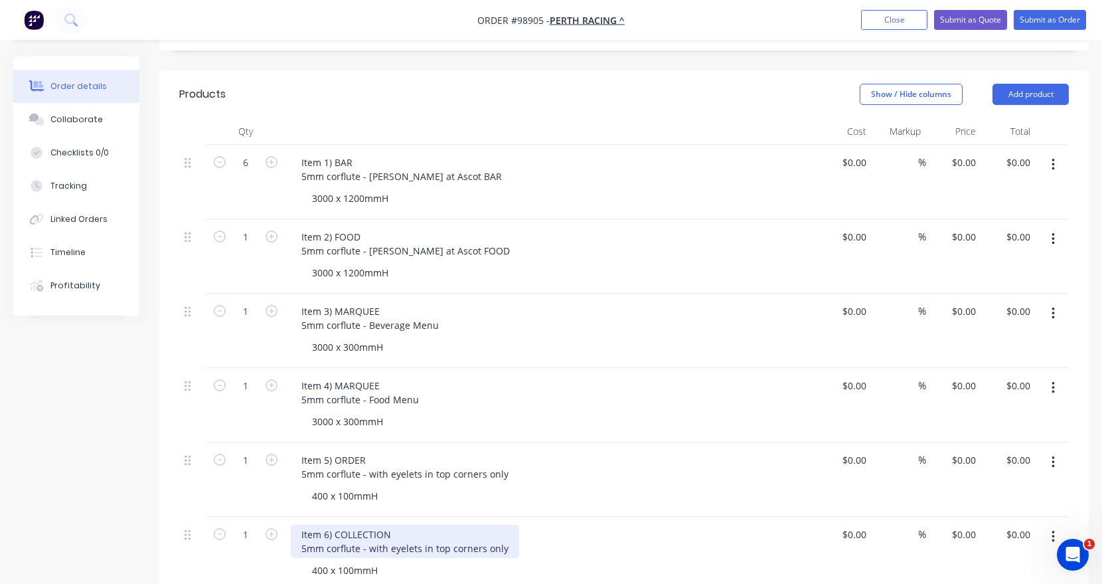
scroll to position [337, 0]
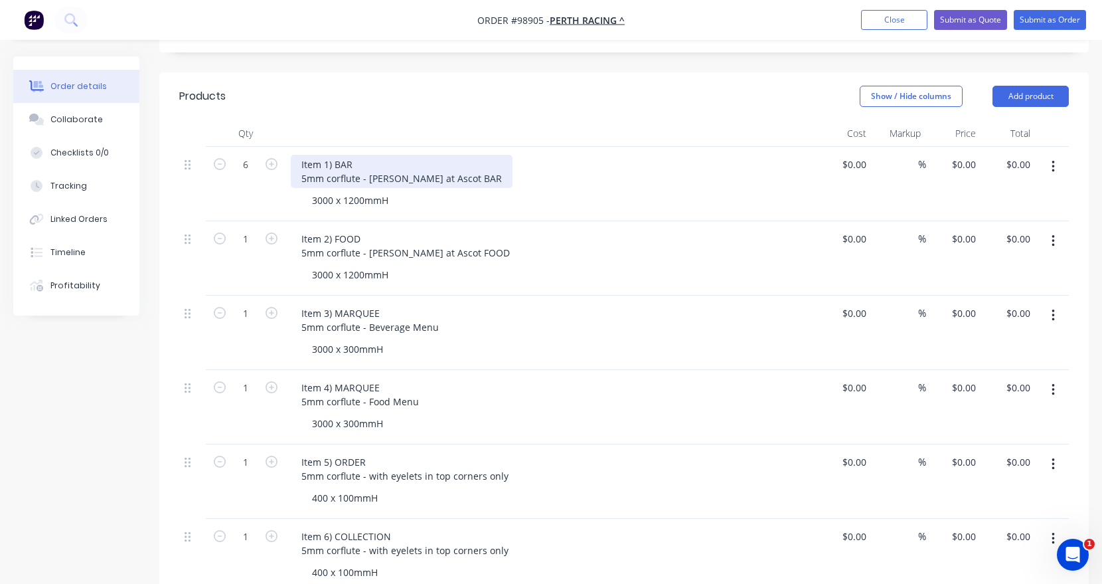
click at [480, 155] on div "Item 1) BAR 5mm corflute - [PERSON_NAME] at Ascot BAR" at bounding box center [402, 171] width 222 height 33
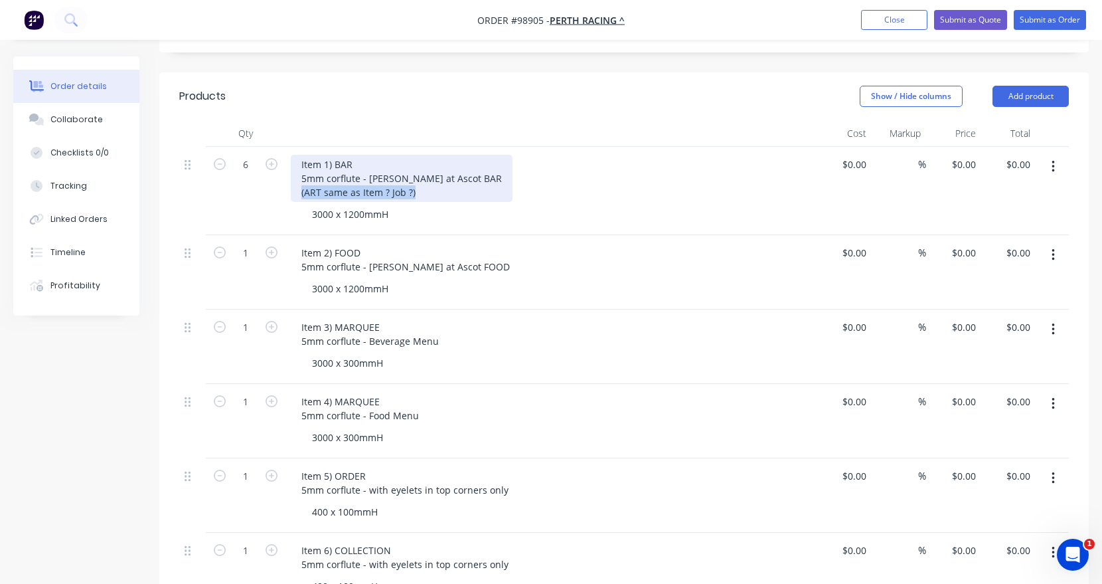
drag, startPoint x: 416, startPoint y: 156, endPoint x: 294, endPoint y: 159, distance: 122.2
click at [294, 159] on div "Item 1) BAR 5mm corflute - [PERSON_NAME] at Ascot BAR (ART same as Item ? Job ?)" at bounding box center [402, 178] width 222 height 47
copy div "(ART same as Item ? Job ?)"
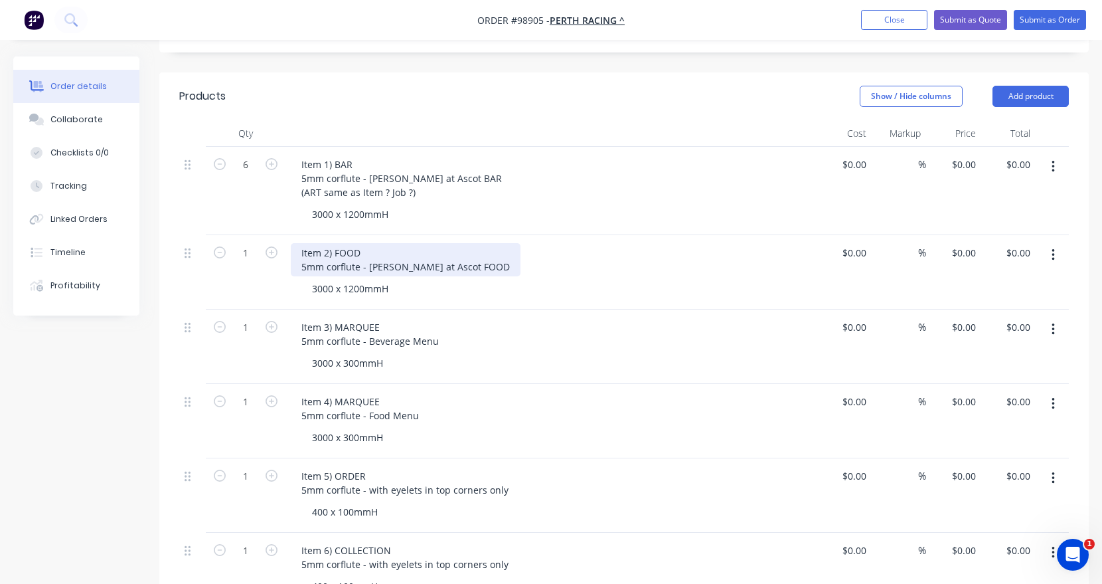
click at [485, 243] on div "Item 2) FOOD 5mm corflute - [PERSON_NAME] at Ascot FOOD" at bounding box center [406, 259] width 230 height 33
click at [481, 243] on div "Item 2) FOOD 5mm corflute - [PERSON_NAME] at Ascot FOOD" at bounding box center [406, 259] width 230 height 33
click at [483, 243] on div "Item 2) FOOD 5mm corflute - [PERSON_NAME] at Ascot FOOD" at bounding box center [406, 259] width 230 height 33
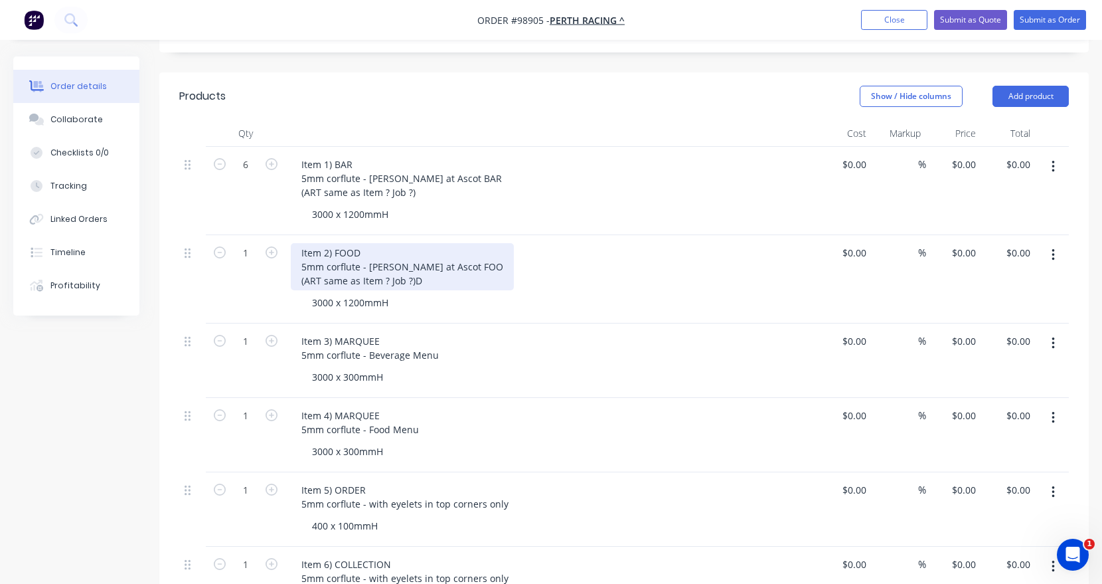
click at [483, 243] on div "Item 2) FOOD 5mm corflute - [PERSON_NAME] at Ascot FOO (ART same as Item ? Job …" at bounding box center [402, 266] width 223 height 47
click at [434, 243] on div "Item 2) FOOD 5mm corflute - [PERSON_NAME] at Ascot FOOD (ART same as Item ? Job…" at bounding box center [406, 266] width 230 height 47
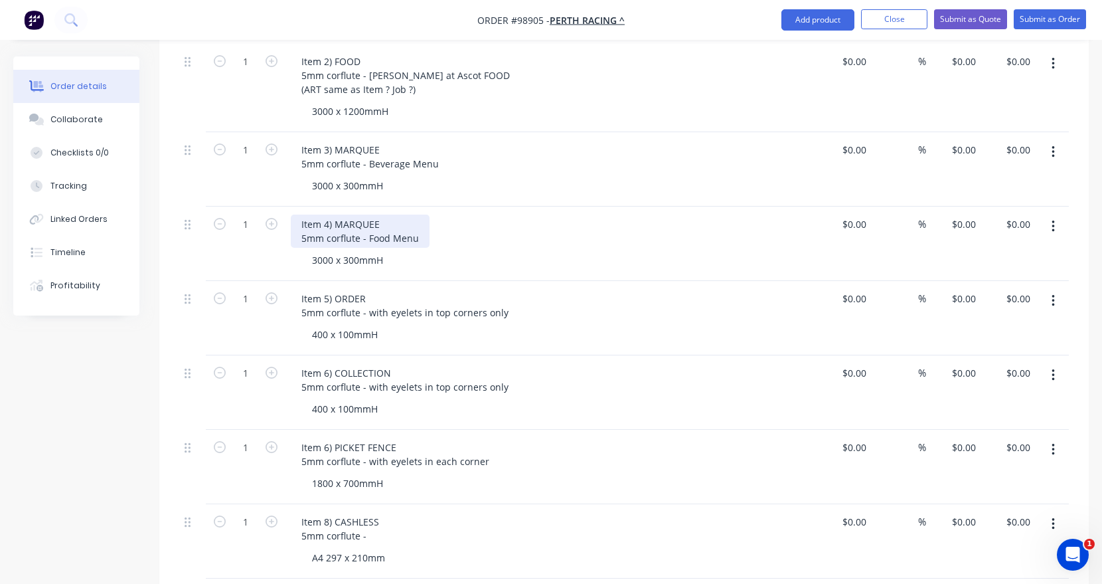
scroll to position [536, 0]
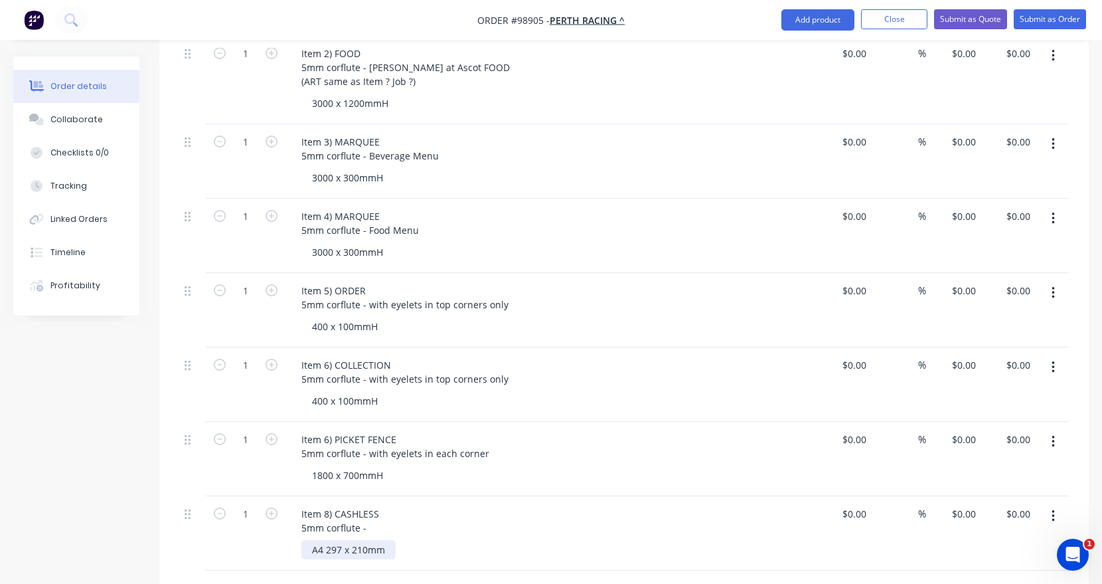
click at [326, 540] on div "A4 297 x 210mm" at bounding box center [348, 549] width 94 height 19
click at [395, 540] on div "A4 210 x 297 x 210mm" at bounding box center [361, 549] width 120 height 19
click at [393, 540] on div "A4 210 x 297mm" at bounding box center [348, 549] width 94 height 19
click at [376, 504] on div "Item 8) CASHLESS 5mm corflute -" at bounding box center [340, 520] width 99 height 33
click at [322, 540] on div "A4 210 x 297mmH" at bounding box center [351, 549] width 101 height 19
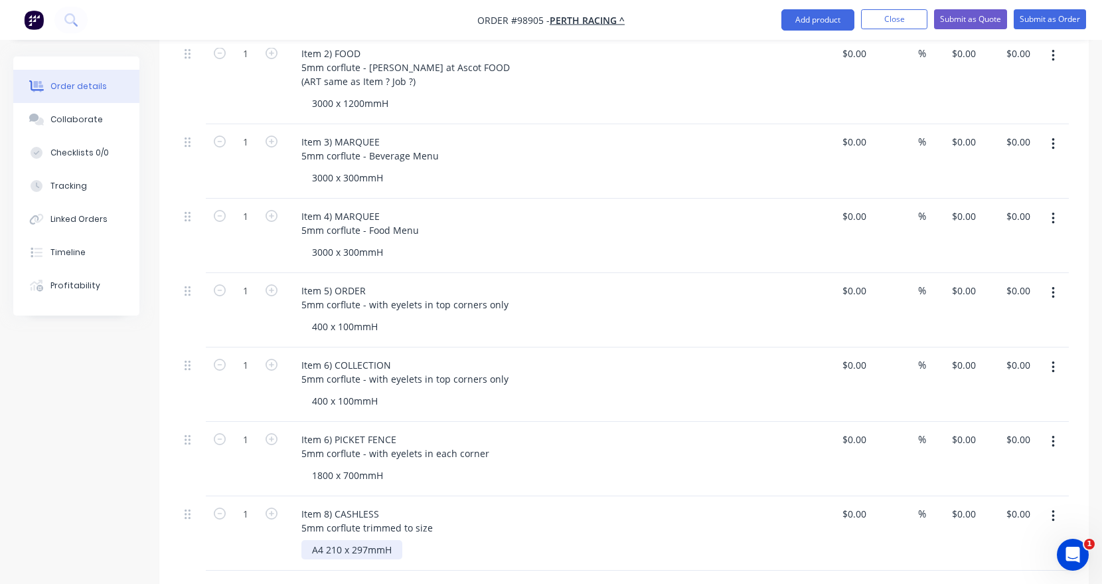
click at [322, 540] on div "A4 210 x 297mmH" at bounding box center [351, 549] width 101 height 19
click at [313, 540] on div "A4) 210 x 297mmH" at bounding box center [353, 549] width 104 height 19
click at [250, 504] on input "1" at bounding box center [245, 514] width 35 height 20
type input "10"
click at [274, 445] on div "1" at bounding box center [246, 459] width 80 height 74
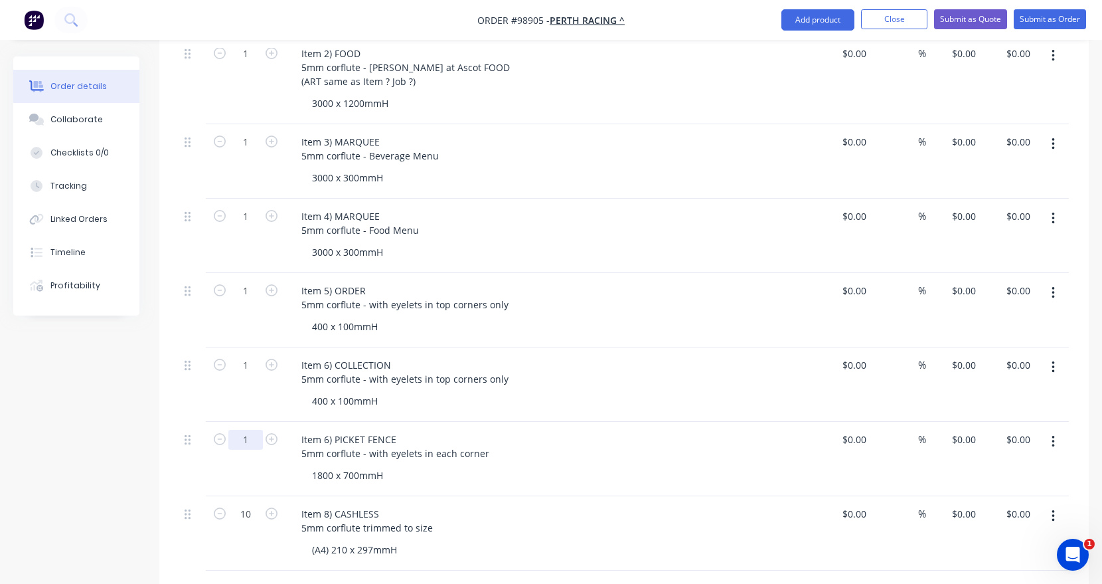
click at [248, 430] on input "1" at bounding box center [245, 440] width 35 height 20
type input "6"
click at [271, 359] on icon "button" at bounding box center [272, 365] width 12 height 12
type input "3"
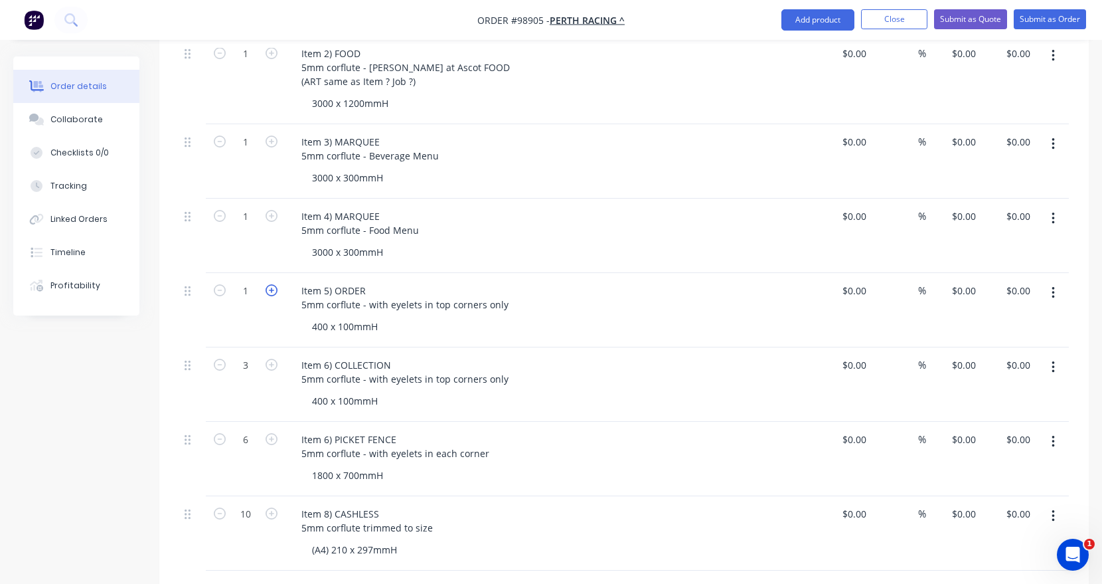
click at [270, 284] on icon "button" at bounding box center [272, 290] width 12 height 12
type input "3"
click at [276, 135] on icon "button" at bounding box center [272, 141] width 12 height 12
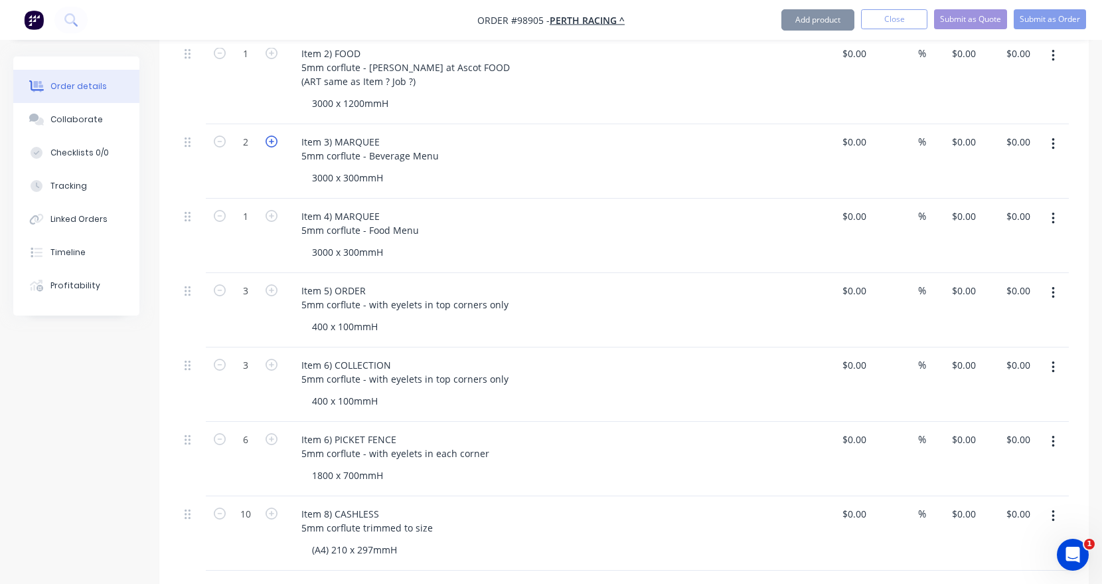
type input "3"
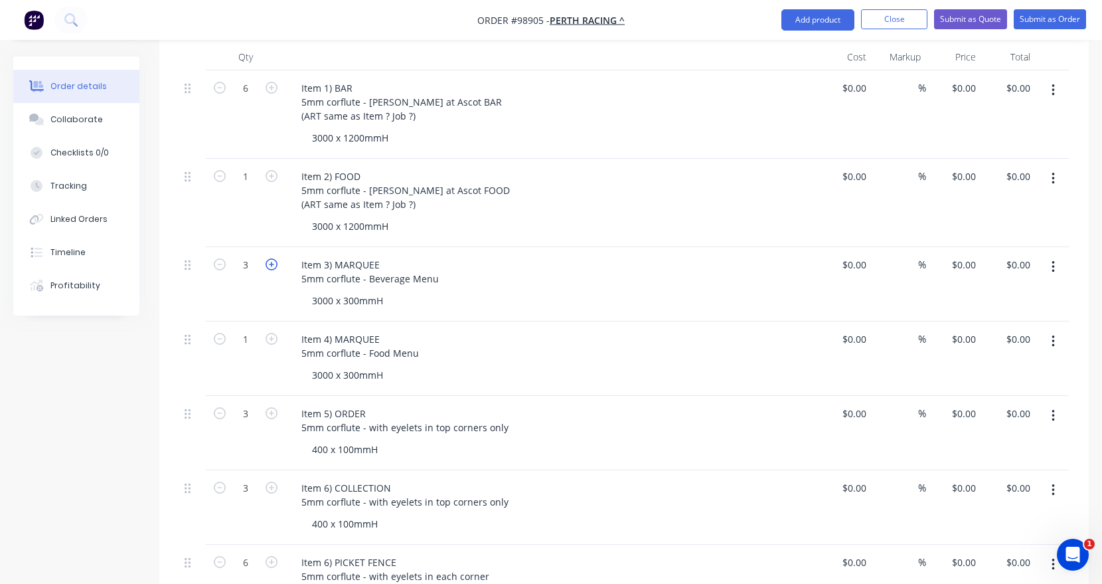
scroll to position [403, 0]
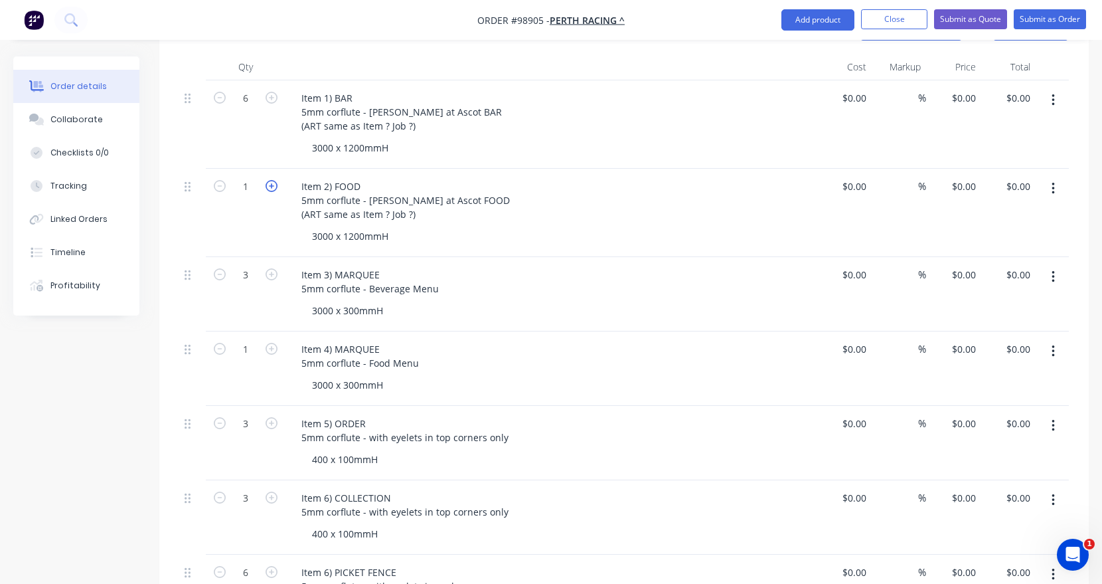
click at [268, 180] on icon "button" at bounding box center [272, 186] width 12 height 12
type input "2"
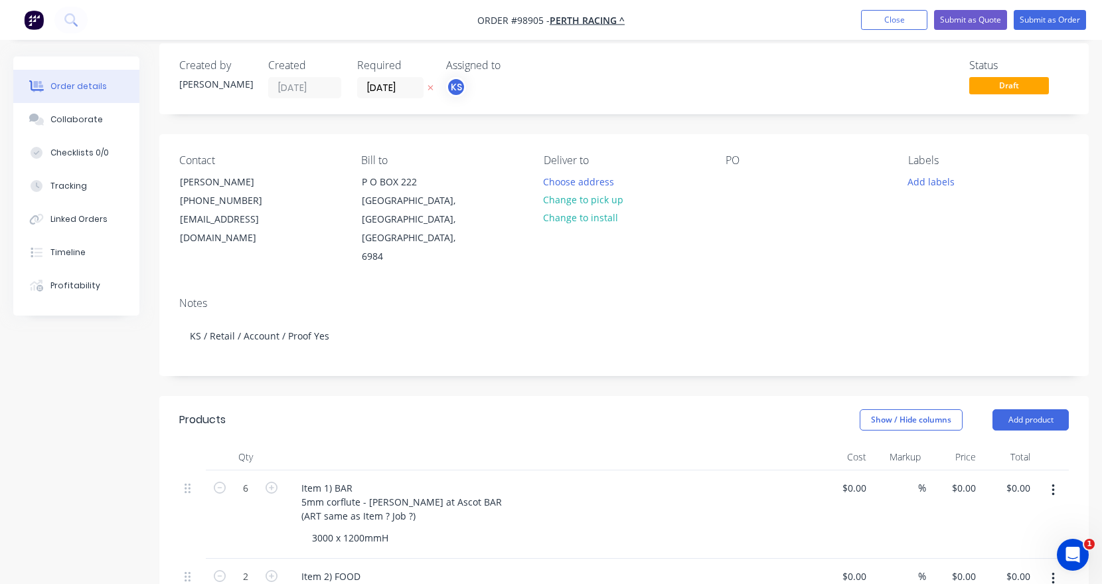
scroll to position [5, 0]
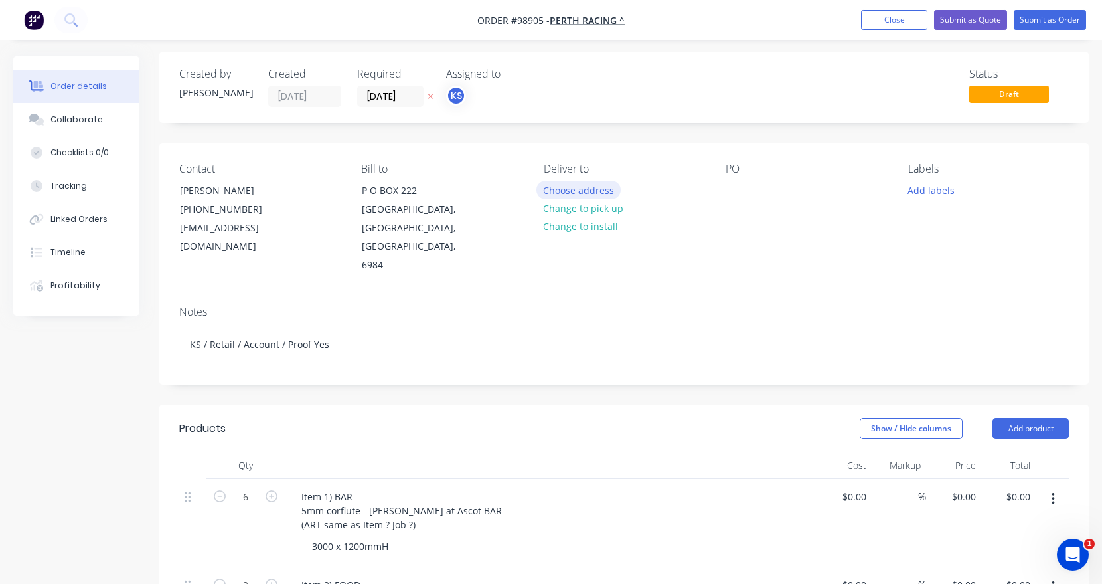
click at [576, 186] on button "Choose address" at bounding box center [579, 190] width 85 height 18
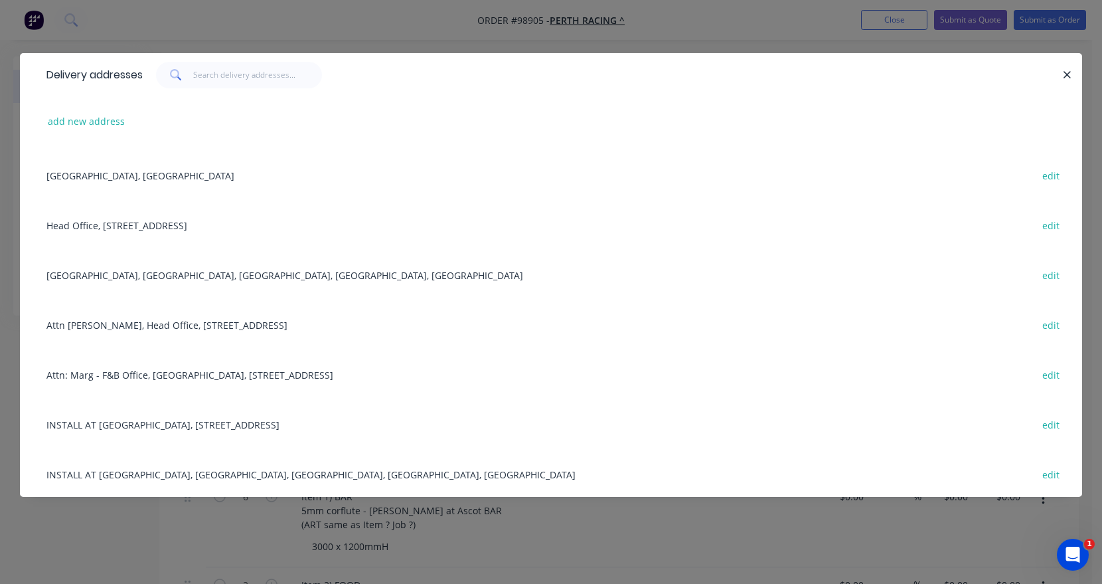
scroll to position [133, 0]
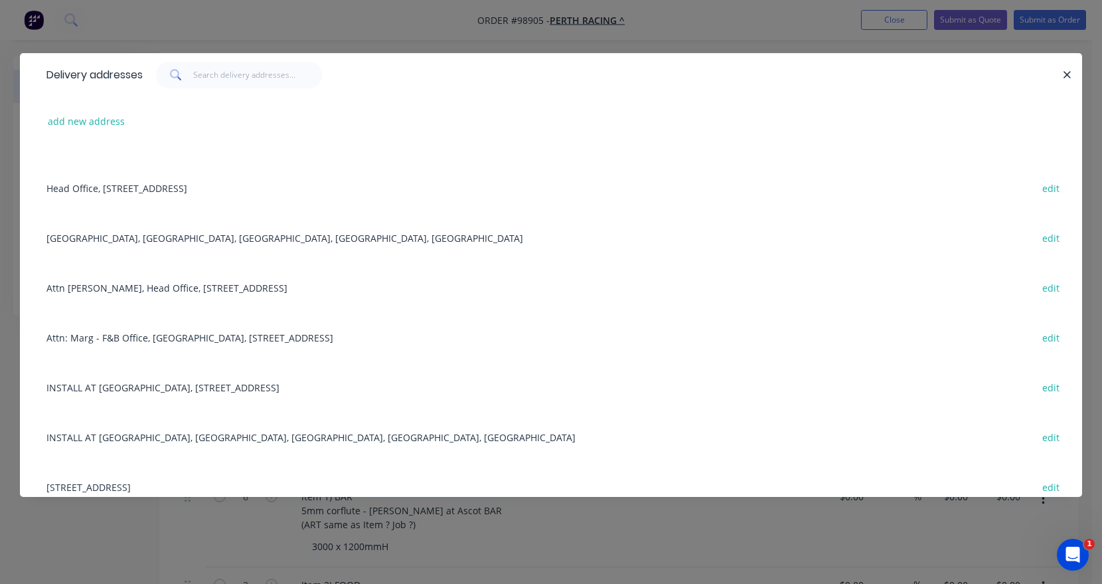
click at [159, 338] on div "Attn: Marg - F&B Office, [GEOGRAPHIC_DATA], [STREET_ADDRESS] edit" at bounding box center [551, 337] width 1023 height 50
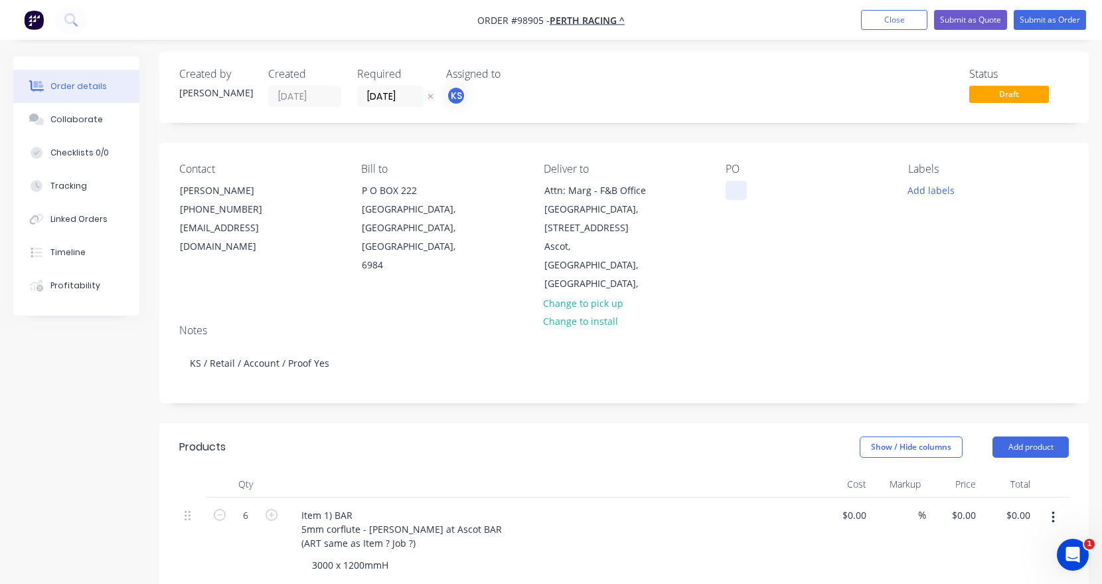
click at [734, 189] on div at bounding box center [736, 190] width 21 height 19
click at [932, 185] on button "Add labels" at bounding box center [930, 190] width 61 height 18
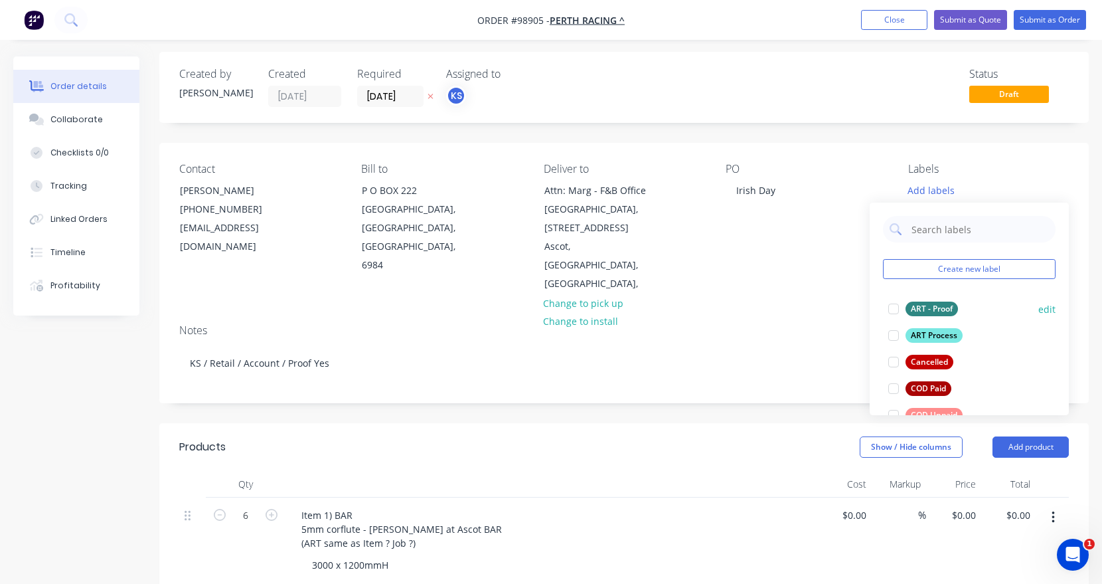
click at [893, 305] on div at bounding box center [893, 308] width 27 height 27
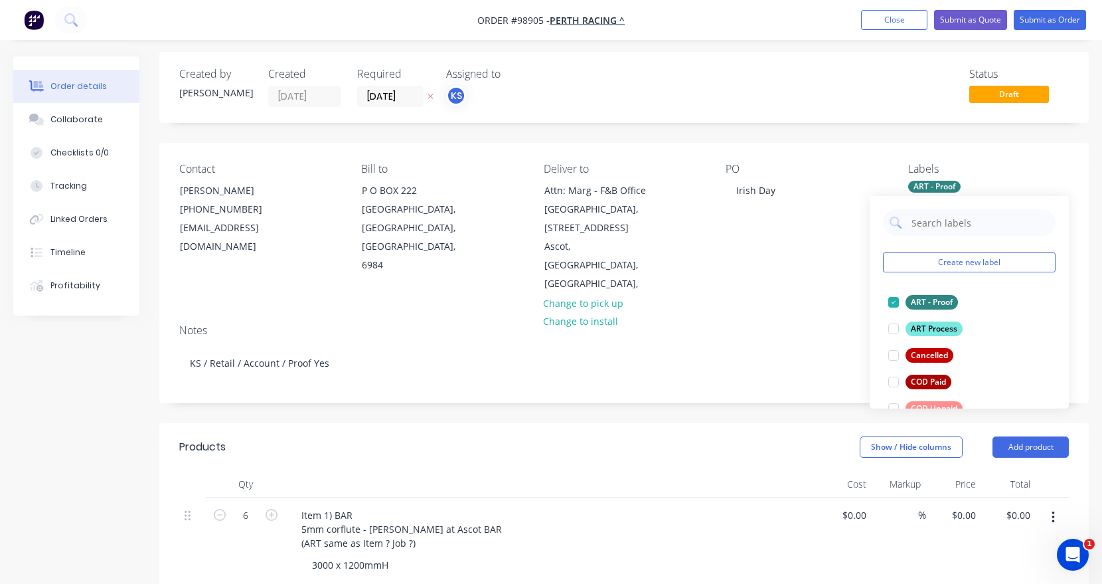
scroll to position [270, 0]
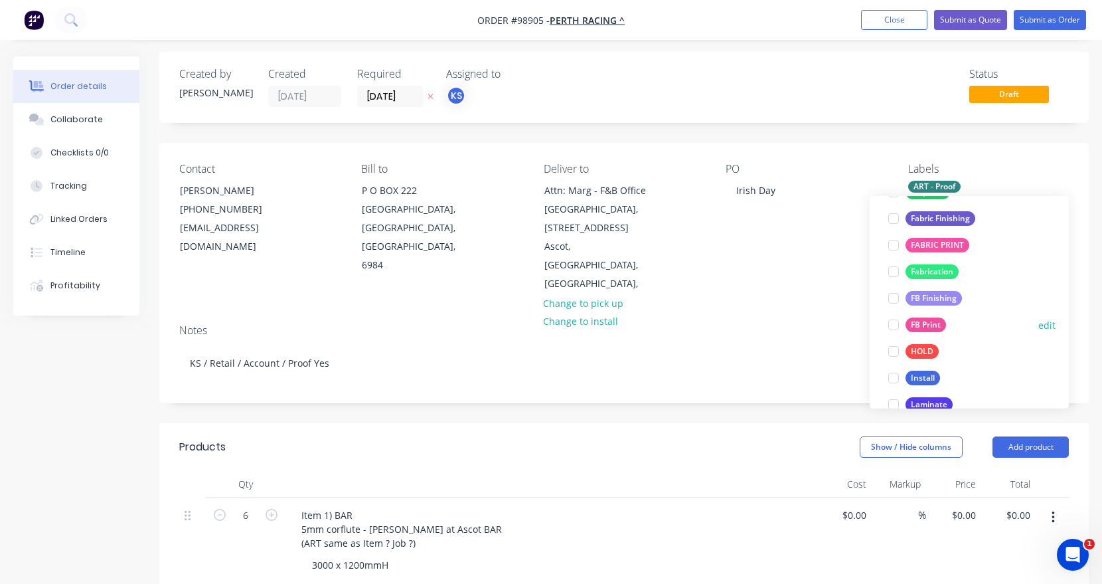
click at [892, 324] on div at bounding box center [893, 324] width 27 height 27
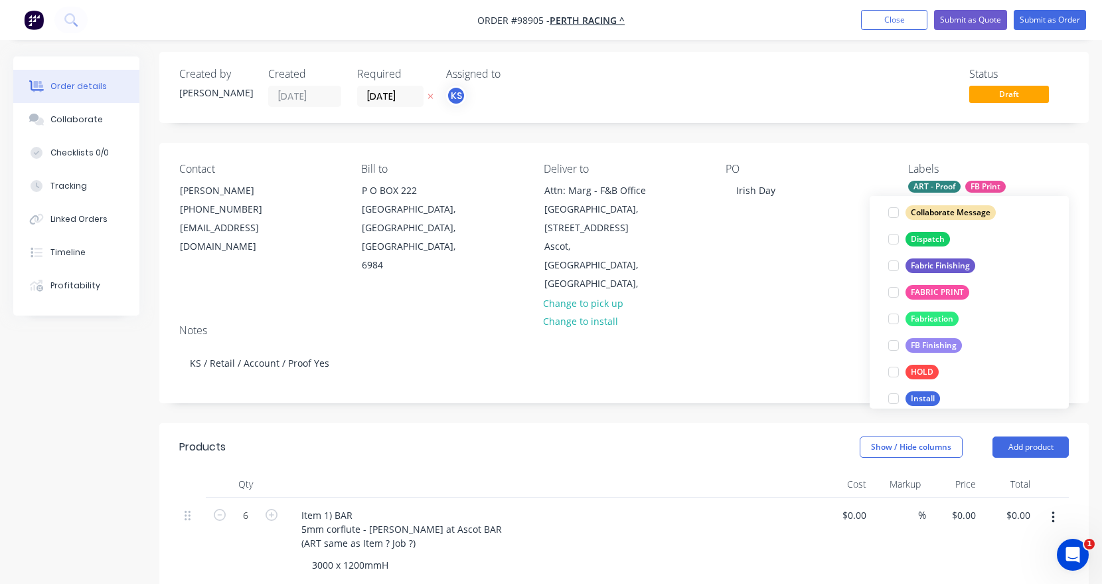
scroll to position [252, 0]
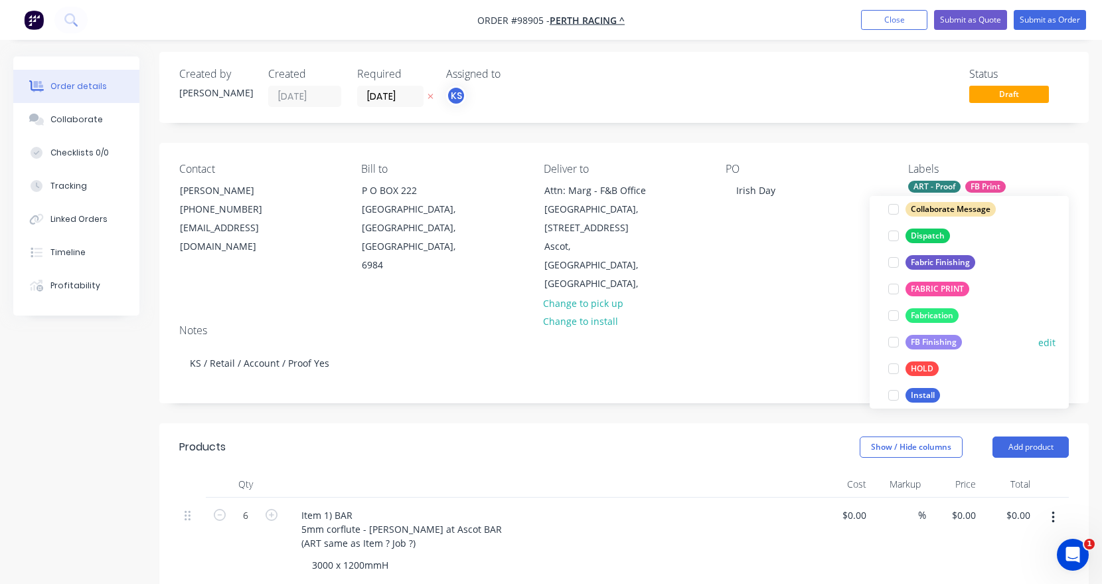
click at [892, 341] on div at bounding box center [893, 342] width 27 height 27
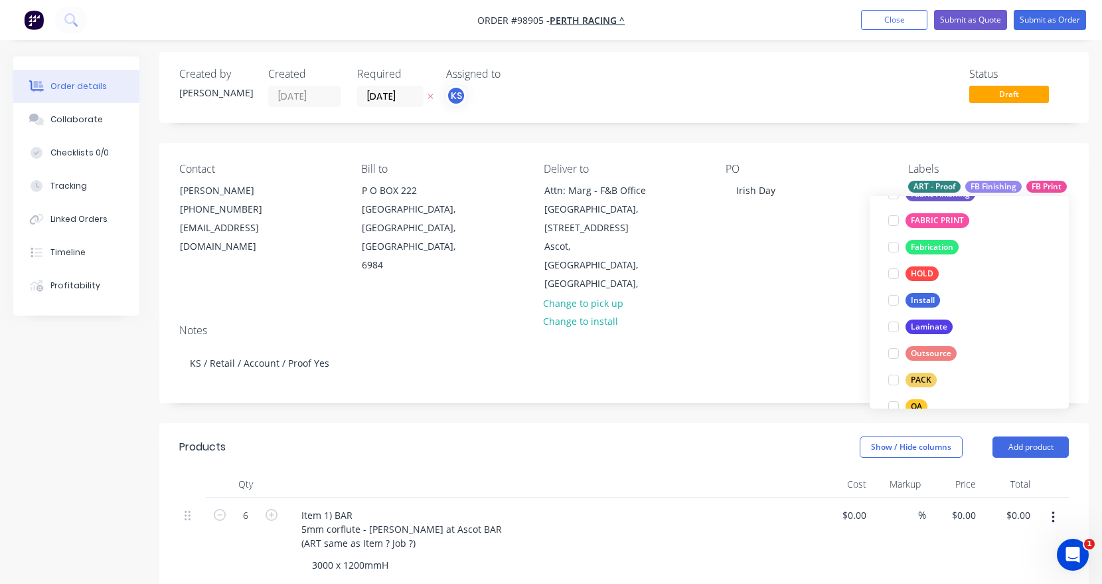
scroll to position [377, 0]
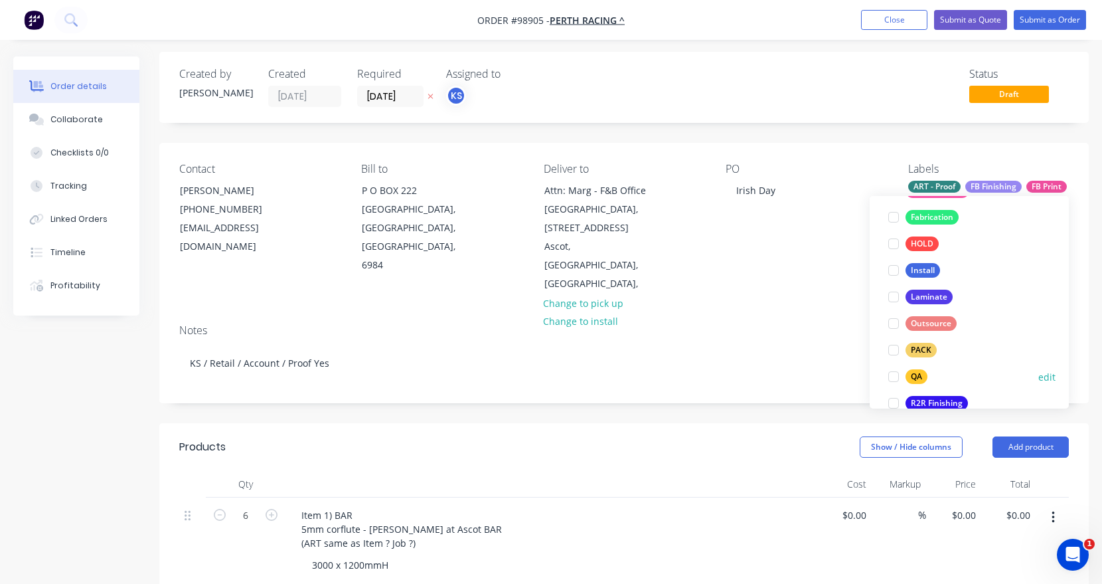
click at [894, 372] on div at bounding box center [893, 376] width 27 height 27
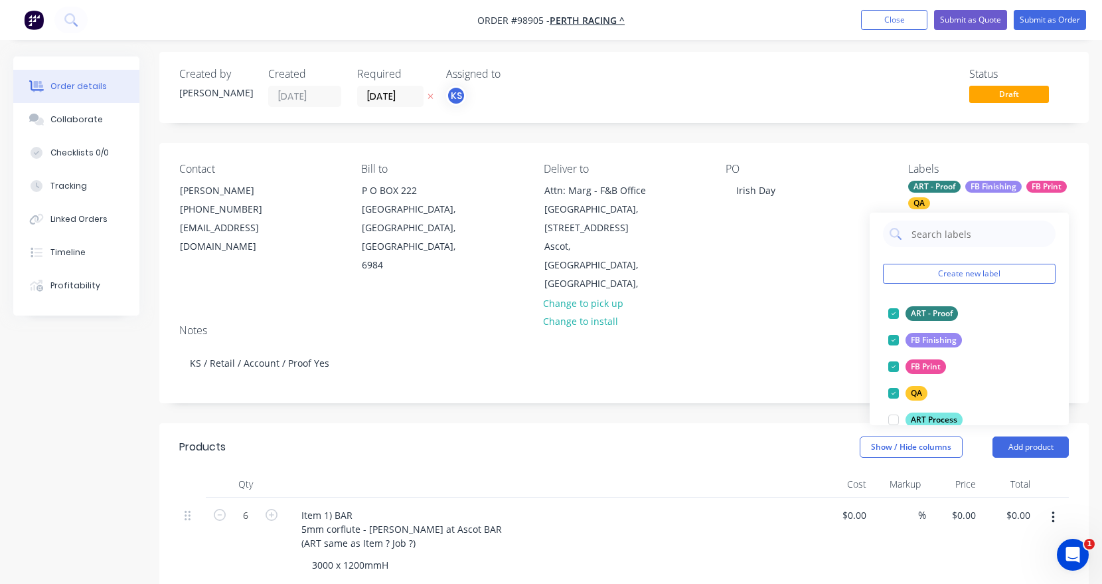
scroll to position [637, 0]
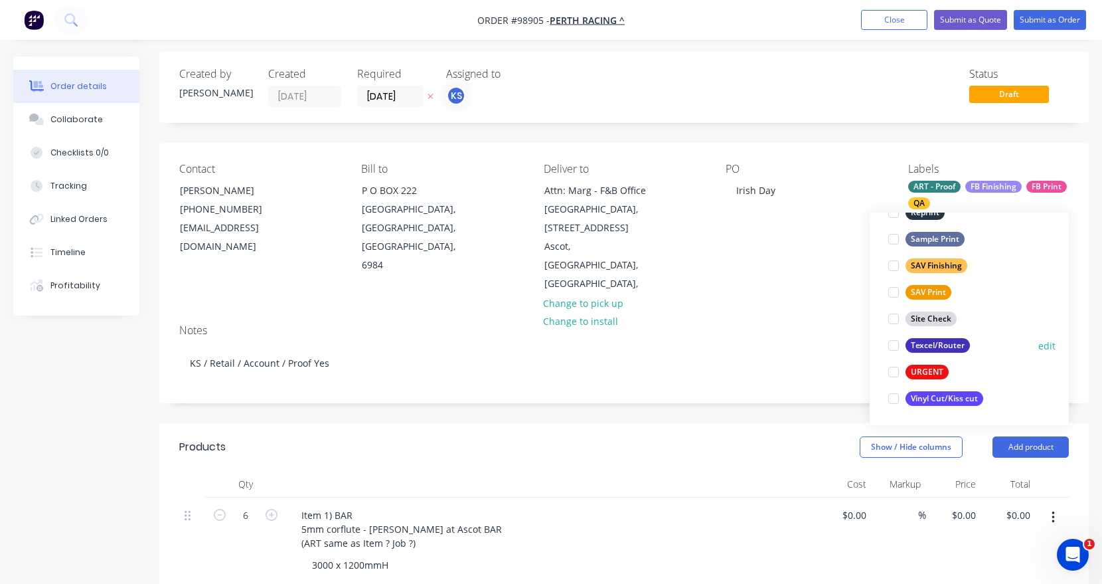
click at [886, 342] on div at bounding box center [893, 345] width 27 height 27
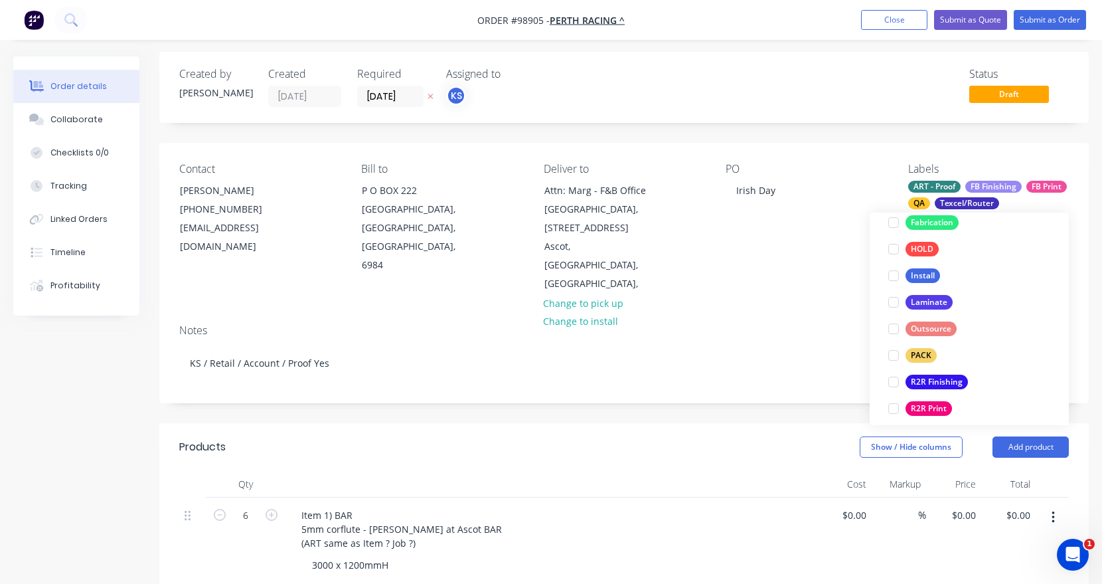
scroll to position [439, 0]
click at [891, 355] on div at bounding box center [893, 358] width 27 height 27
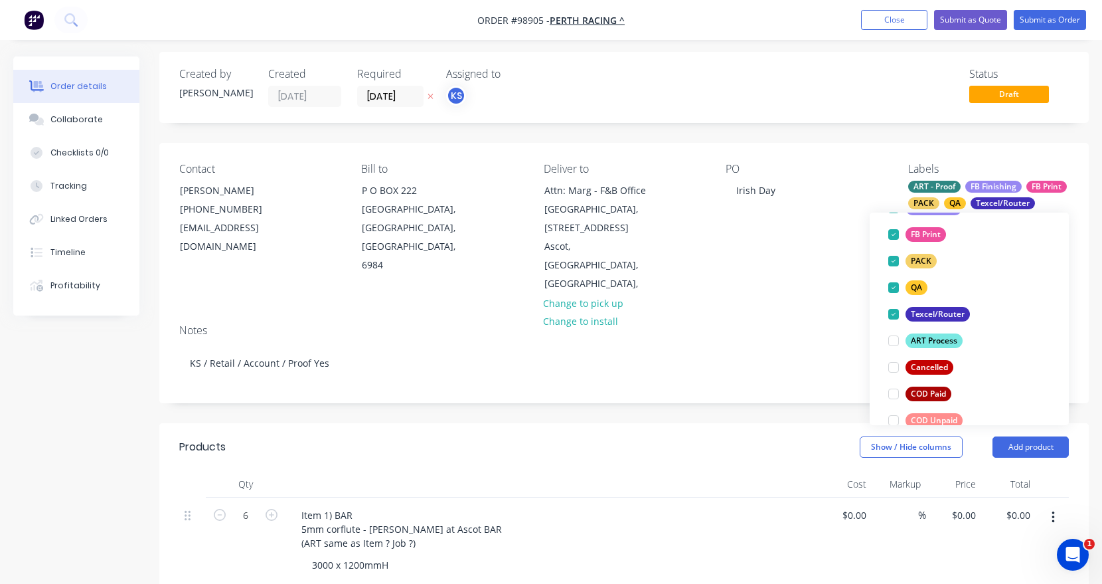
scroll to position [24, 0]
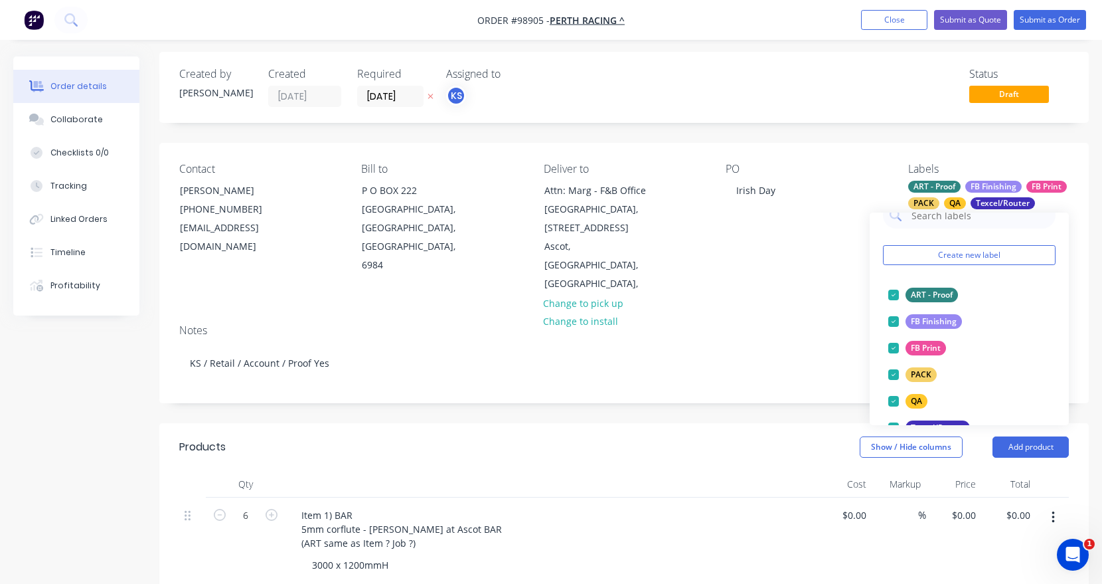
click at [780, 268] on div "PO Irish Day" at bounding box center [806, 228] width 161 height 131
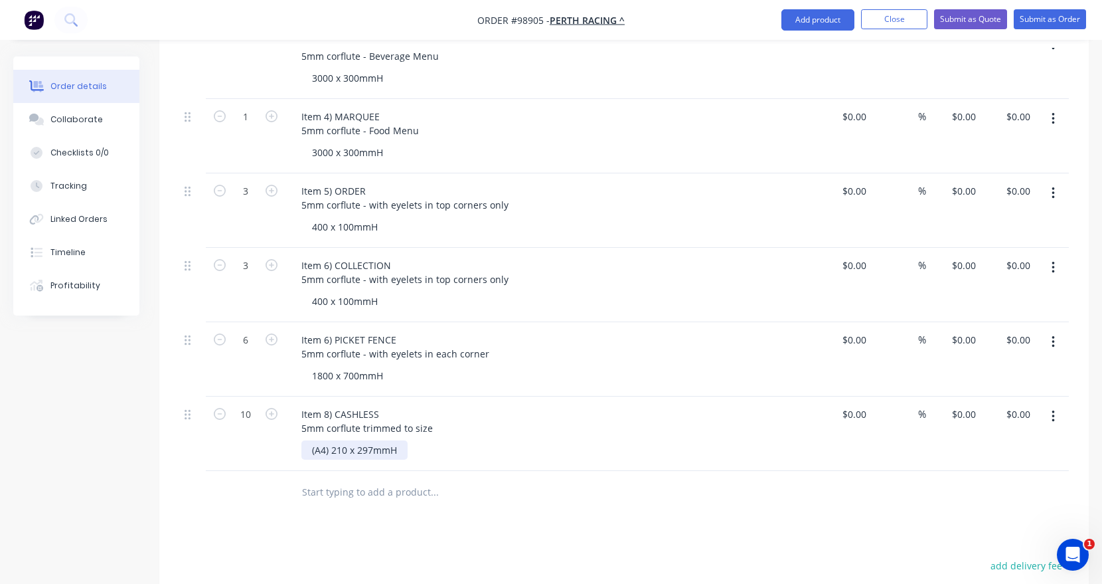
scroll to position [665, 0]
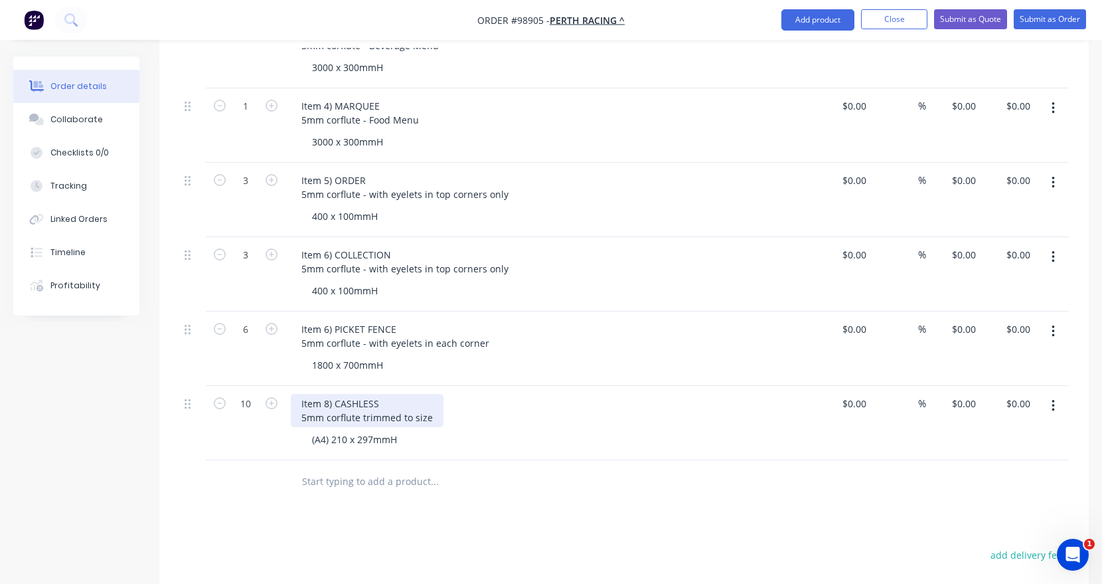
click at [380, 394] on div "Item 8) CASHLESS 5mm corflute trimmed to size" at bounding box center [367, 410] width 153 height 33
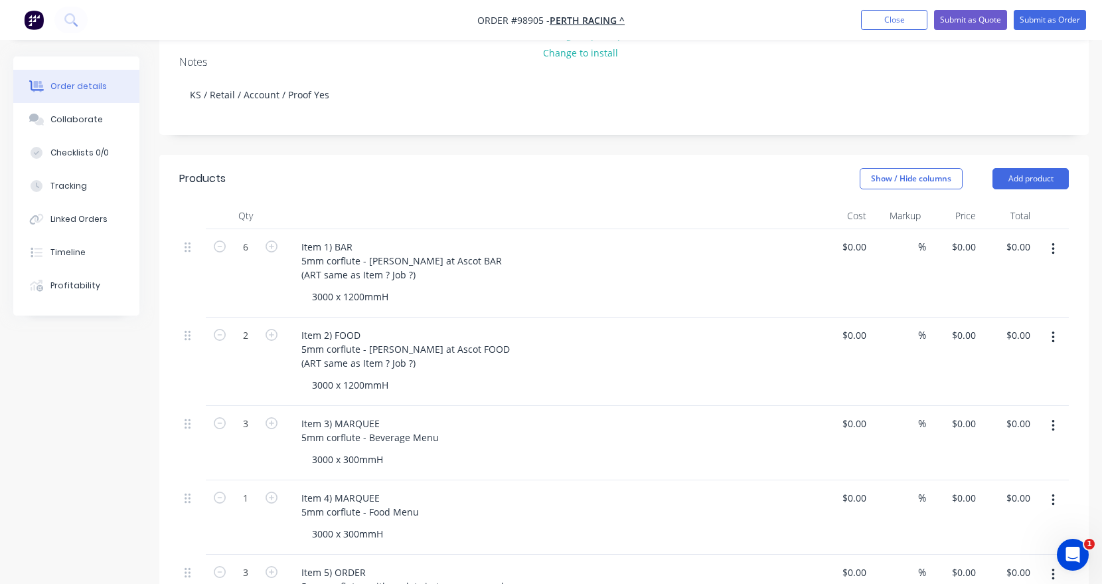
scroll to position [266, 0]
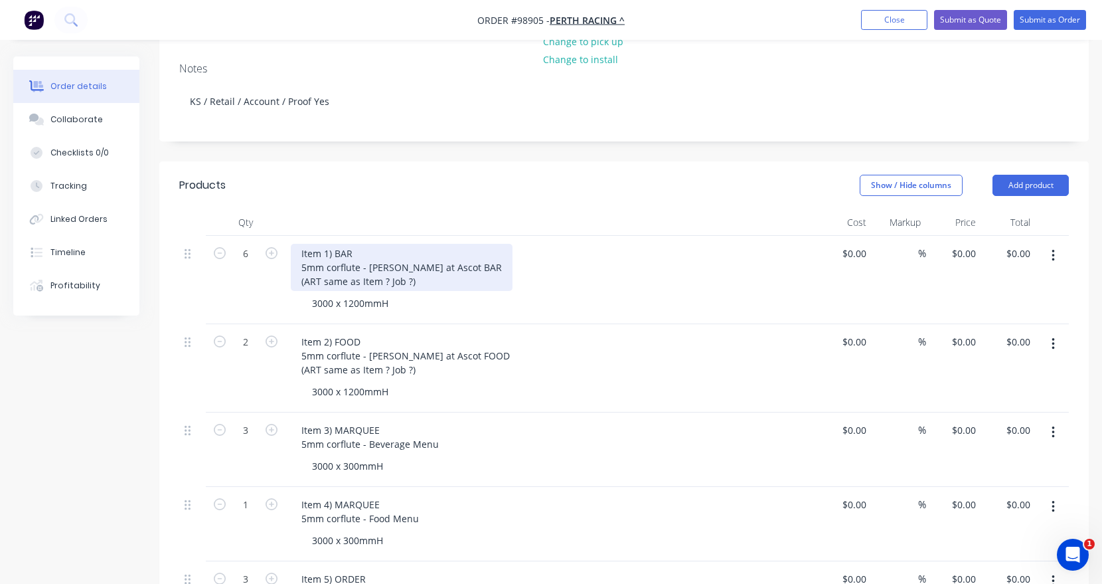
click at [405, 264] on div "Item 1) BAR 5mm corflute - [PERSON_NAME] at Ascot BAR (ART same as Item ? Job ?)" at bounding box center [402, 267] width 222 height 47
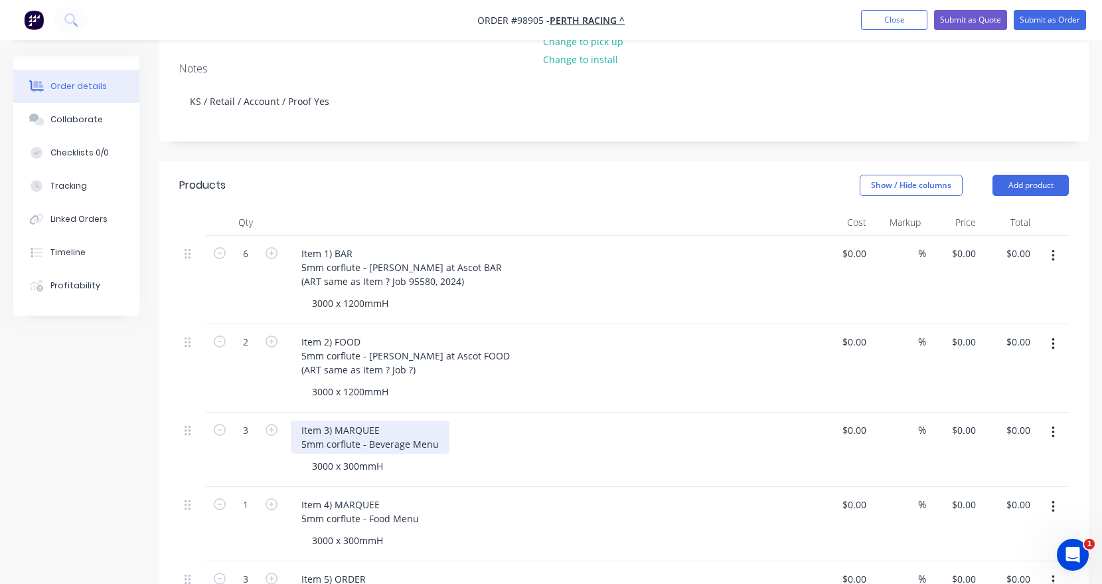
click at [381, 420] on div "Item 3) MARQUEE 5mm corflute - Beverage Menu" at bounding box center [370, 436] width 159 height 33
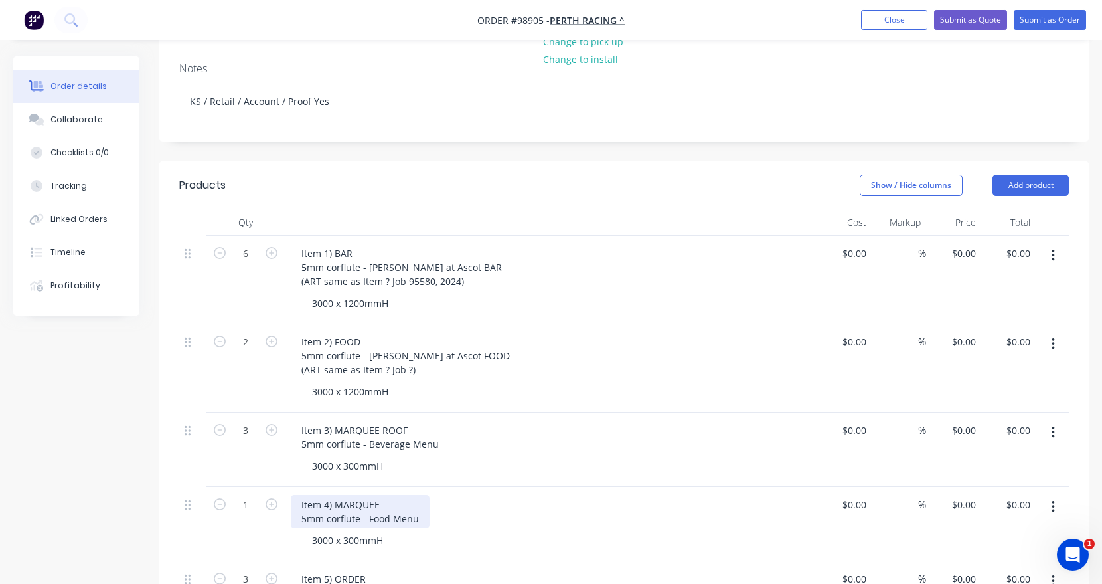
click at [398, 495] on div "Item 4) MARQUEE 5mm corflute - Food Menu" at bounding box center [360, 511] width 139 height 33
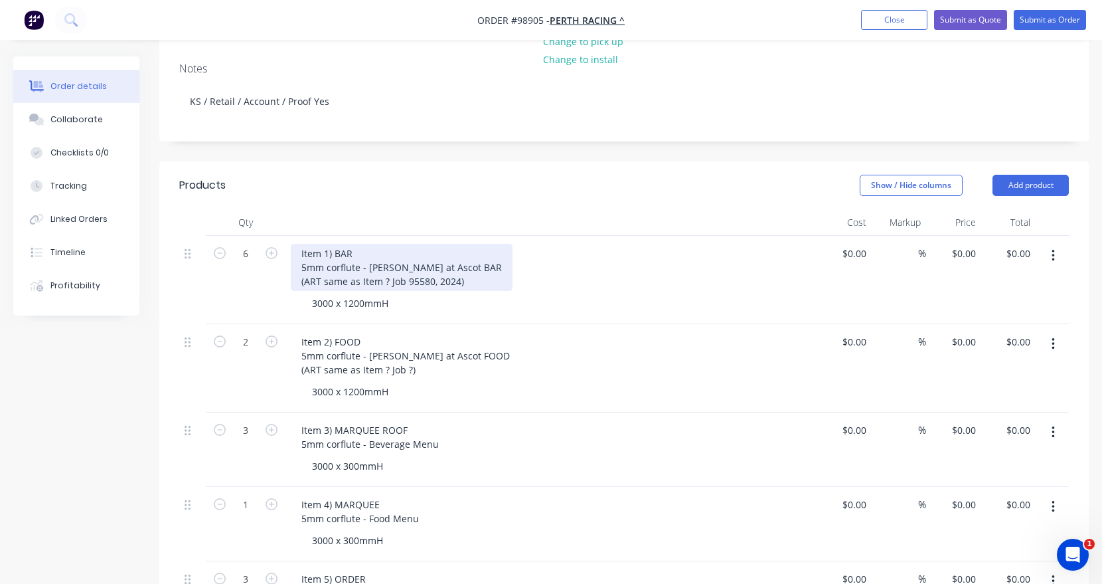
click at [324, 262] on div "Item 1) BAR 5mm corflute - [PERSON_NAME] at Ascot BAR (ART same as Item ? Job 9…" at bounding box center [402, 267] width 222 height 47
drag, startPoint x: 387, startPoint y: 264, endPoint x: 327, endPoint y: 261, distance: 59.8
click at [327, 261] on div "Item 1) BAR 5mm corflute - [PERSON_NAME] at Ascot BAR (ART same as Item ? Job 9…" at bounding box center [402, 267] width 222 height 47
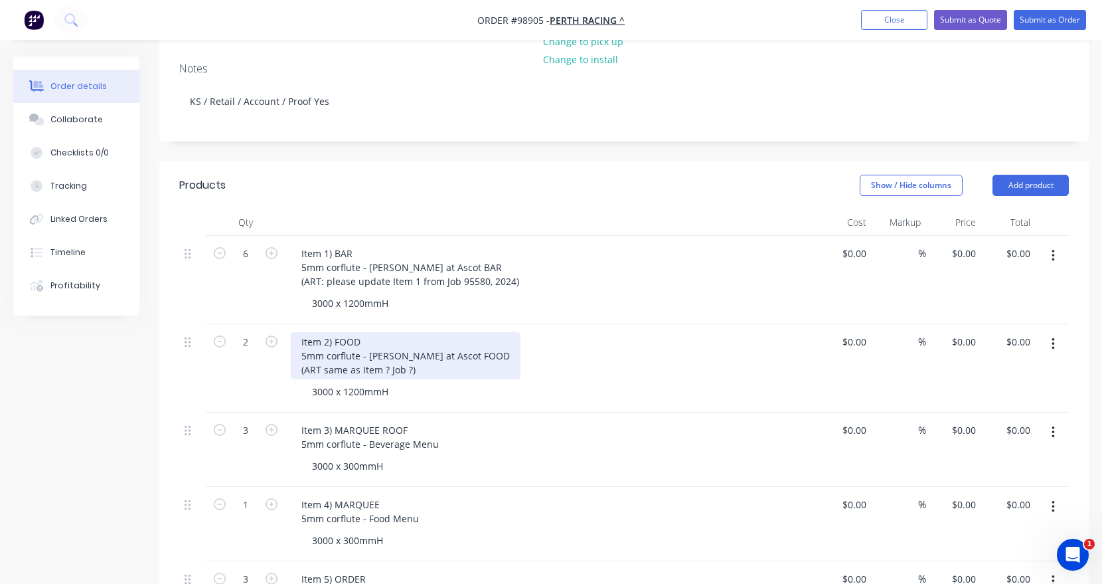
click at [321, 352] on div "Item 2) FOOD 5mm corflute - [PERSON_NAME] at Ascot FOOD (ART same as Item ? Job…" at bounding box center [406, 355] width 230 height 47
click at [387, 352] on div "Item 2) FOOD 5mm corflute - [PERSON_NAME] at Ascot FOOD (ART same as Item ? Job…" at bounding box center [406, 355] width 230 height 47
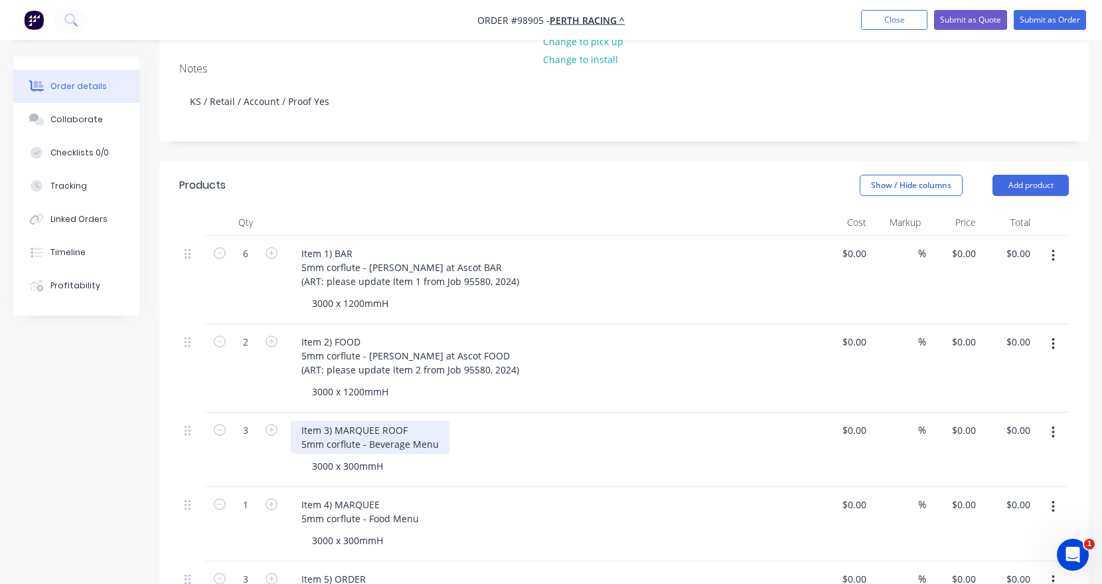
click at [436, 429] on div "Item 3) MARQUEE ROOF 5mm corflute - Beverage Menu" at bounding box center [370, 436] width 159 height 33
click at [435, 424] on div "Item 3) MARQUEE ROOF 5mm corflute - Beverage Menu" at bounding box center [370, 436] width 159 height 33
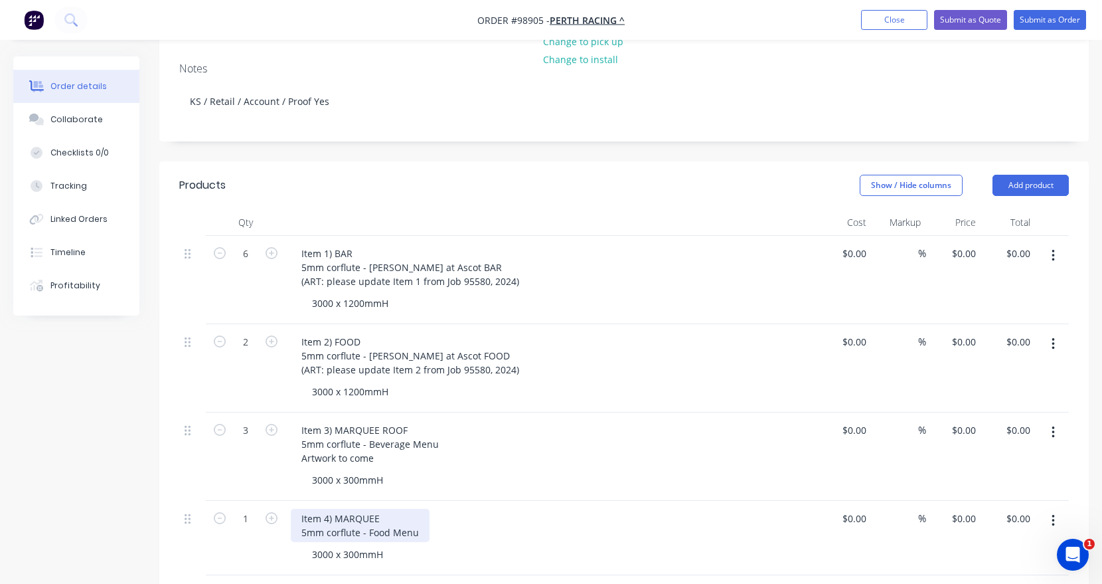
click at [418, 517] on div "Item 4) MARQUEE 5mm corflute - Food Menu" at bounding box center [360, 525] width 139 height 33
click at [420, 513] on div "Item 4) MARQUEE 5mm corflute - Food Menu" at bounding box center [360, 525] width 139 height 33
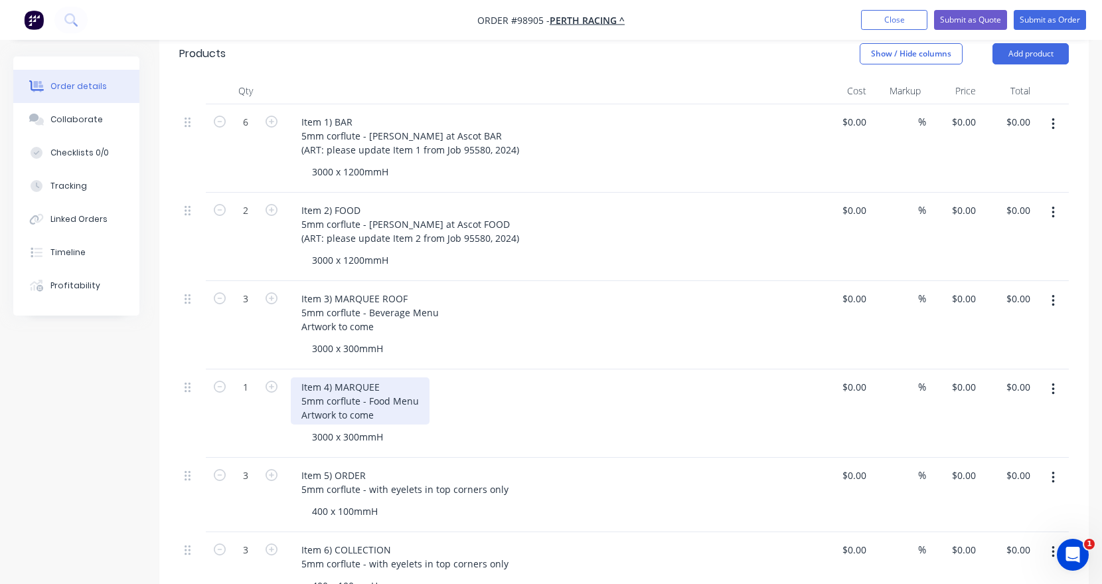
scroll to position [399, 0]
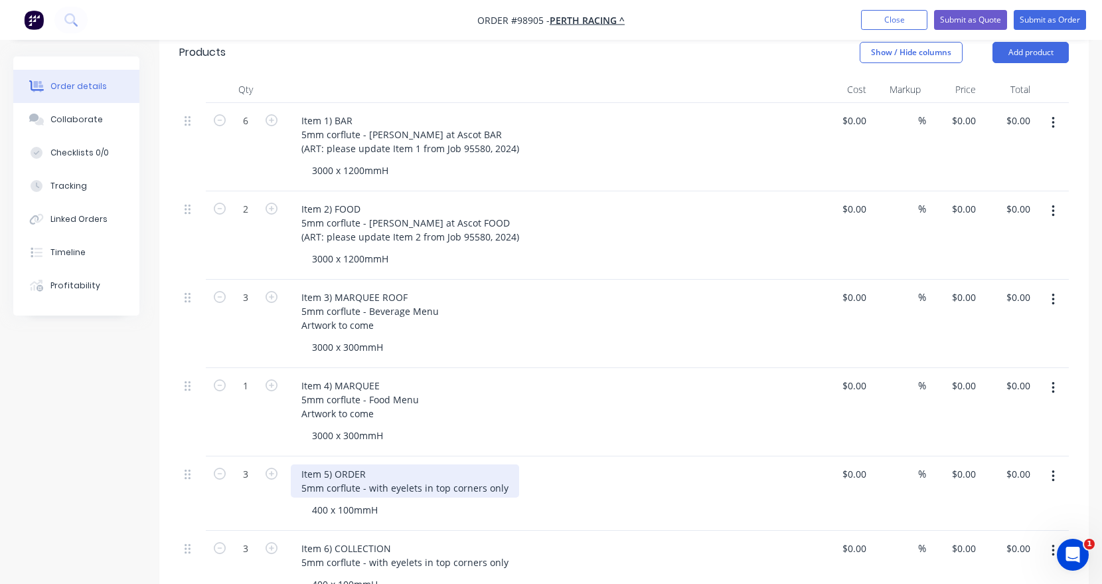
click at [502, 473] on div "Item 5) ORDER 5mm corflute - with eyelets in top corners only" at bounding box center [405, 480] width 228 height 33
click at [502, 471] on div "Item 5) ORDER 5mm corflute - with eyelets in top corners only" at bounding box center [405, 480] width 228 height 33
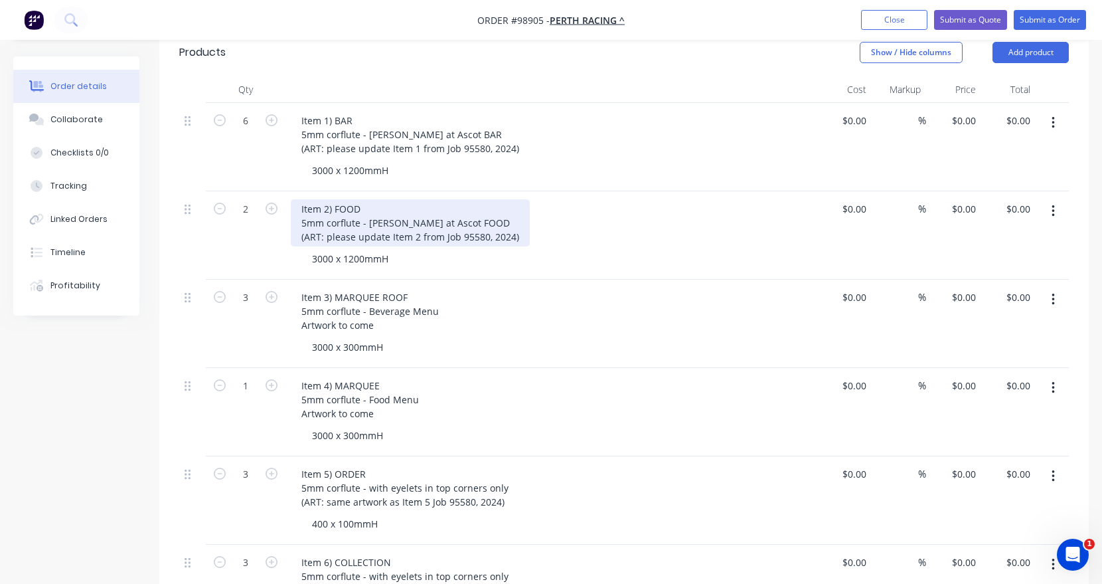
click at [442, 218] on div "Item 2) FOOD 5mm corflute - [PERSON_NAME] at Ascot FOOD (ART: please update Ite…" at bounding box center [410, 222] width 239 height 47
click at [456, 216] on div "Item 2) FOOD 5mm corflute - [PERSON_NAME] at Ascot FOOD (ART: please update Ite…" at bounding box center [410, 222] width 239 height 47
click at [442, 216] on div "Item 2) FOOD 5mm corflute - [PERSON_NAME] at Ascot FOOD (ART: please update Ite…" at bounding box center [410, 222] width 239 height 47
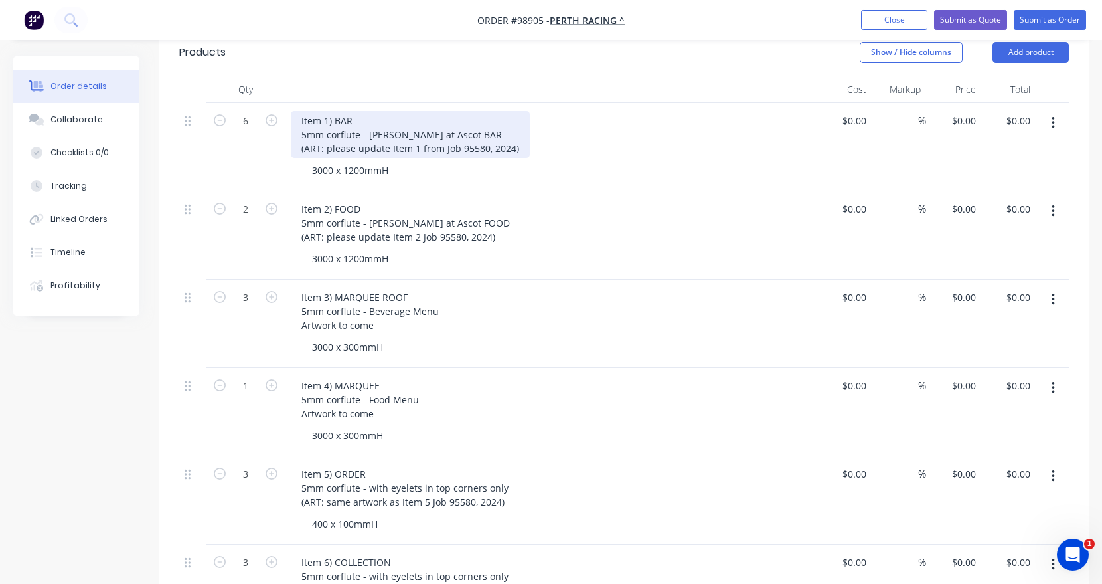
click at [437, 129] on div "Item 1) BAR 5mm corflute - [PERSON_NAME] at Ascot BAR (ART: please update Item …" at bounding box center [410, 134] width 239 height 47
click at [435, 127] on div "Item 1) BAR 5mm corflute - [PERSON_NAME] at Ascot BAR (ART: please update Item …" at bounding box center [410, 134] width 239 height 47
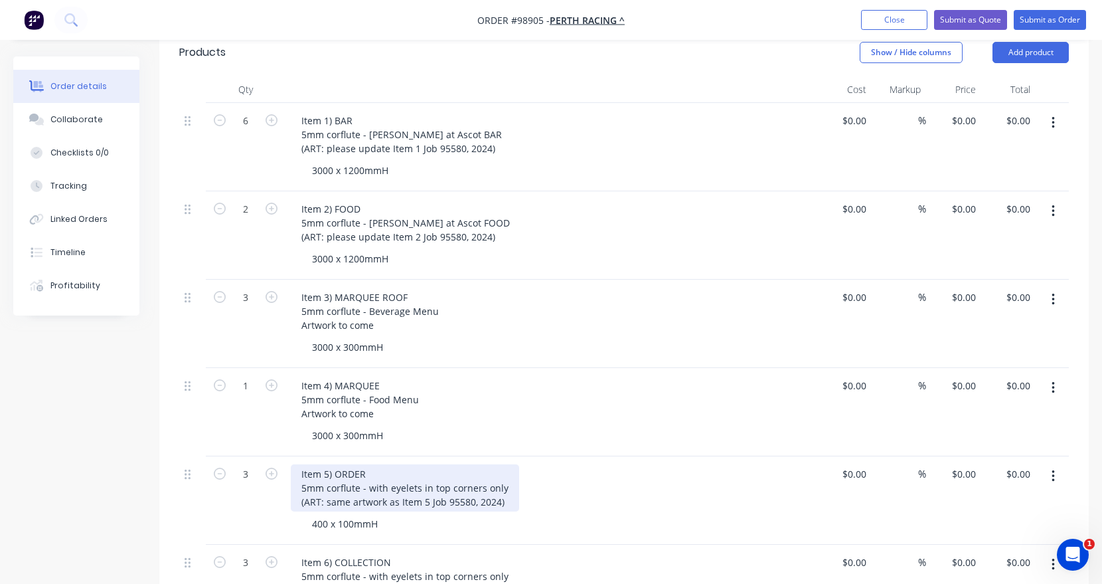
click at [418, 475] on div "Item 5) ORDER 5mm corflute - with eyelets in top corners only (ART: same artwor…" at bounding box center [405, 487] width 228 height 47
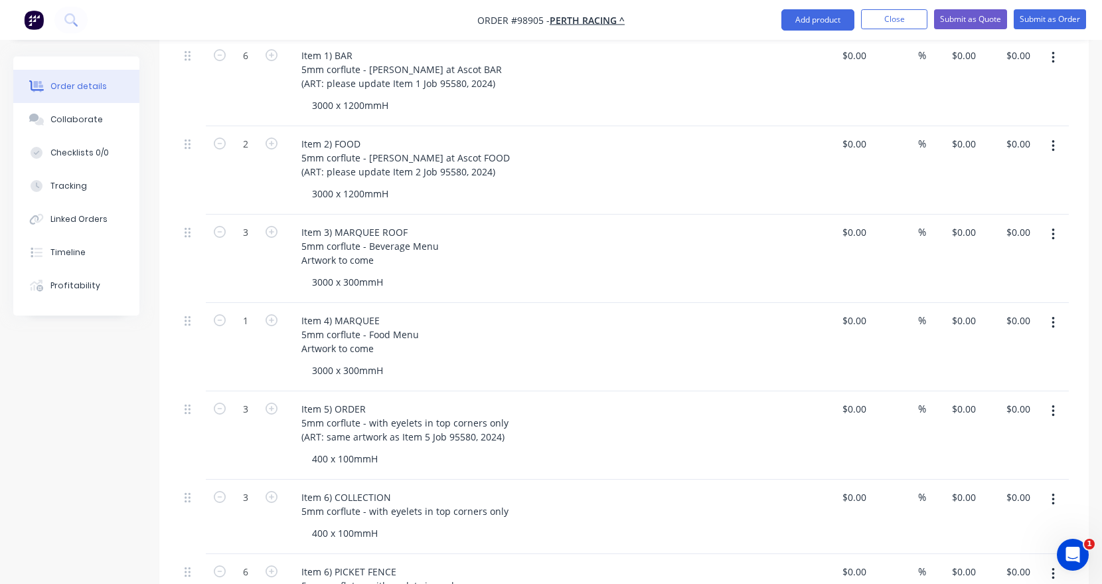
scroll to position [465, 0]
click at [505, 494] on div "Item 6) COLLECTION 5mm corflute - with eyelets in top corners only" at bounding box center [405, 502] width 228 height 33
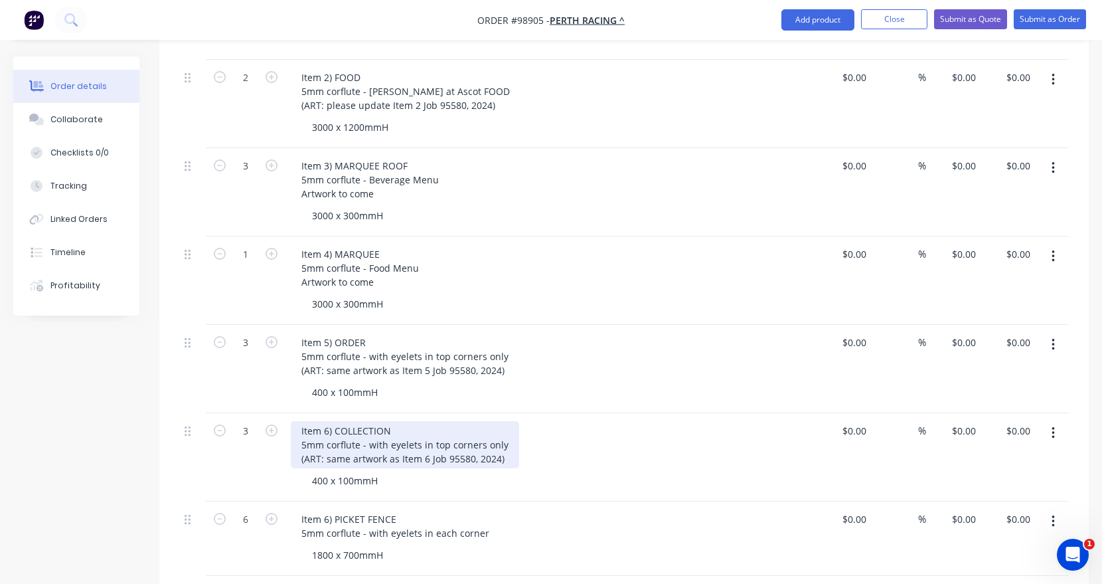
scroll to position [532, 0]
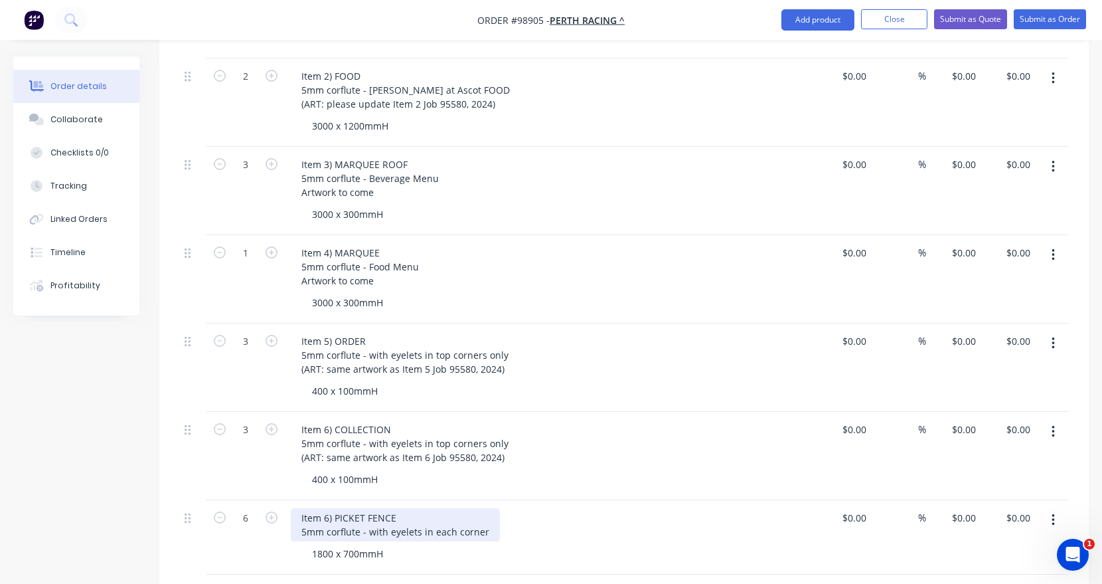
click at [489, 515] on div "Item 6) PICKET FENCE 5mm corflute - with eyelets in each corner" at bounding box center [395, 524] width 209 height 33
click at [483, 513] on div "Item 6) PICKET FENCE 5mm corflute - with eyelets in each corner" at bounding box center [395, 524] width 209 height 33
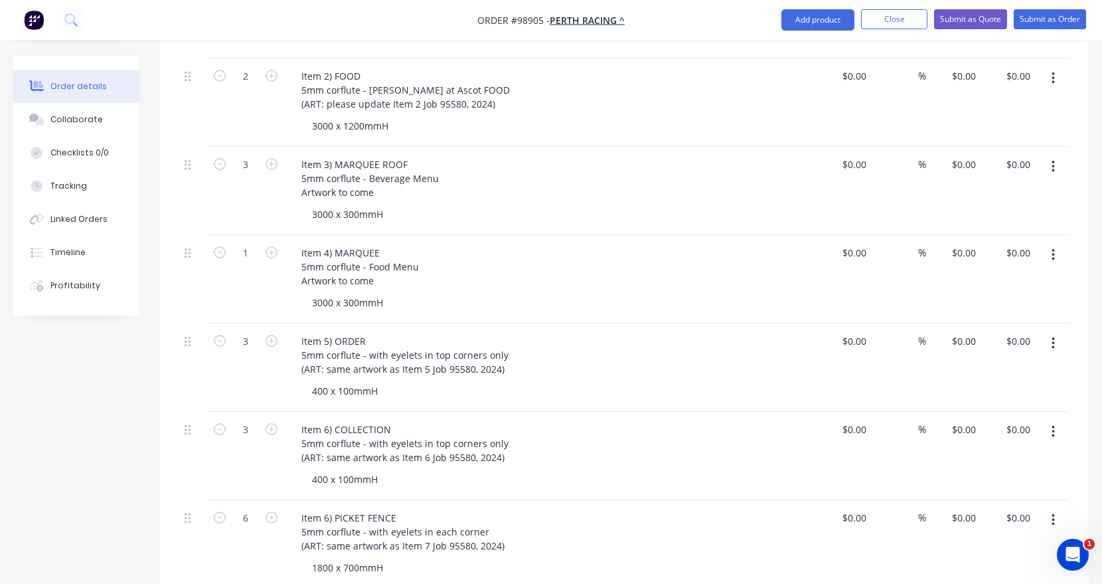
click at [502, 469] on div "400 x 100mmH" at bounding box center [556, 478] width 510 height 19
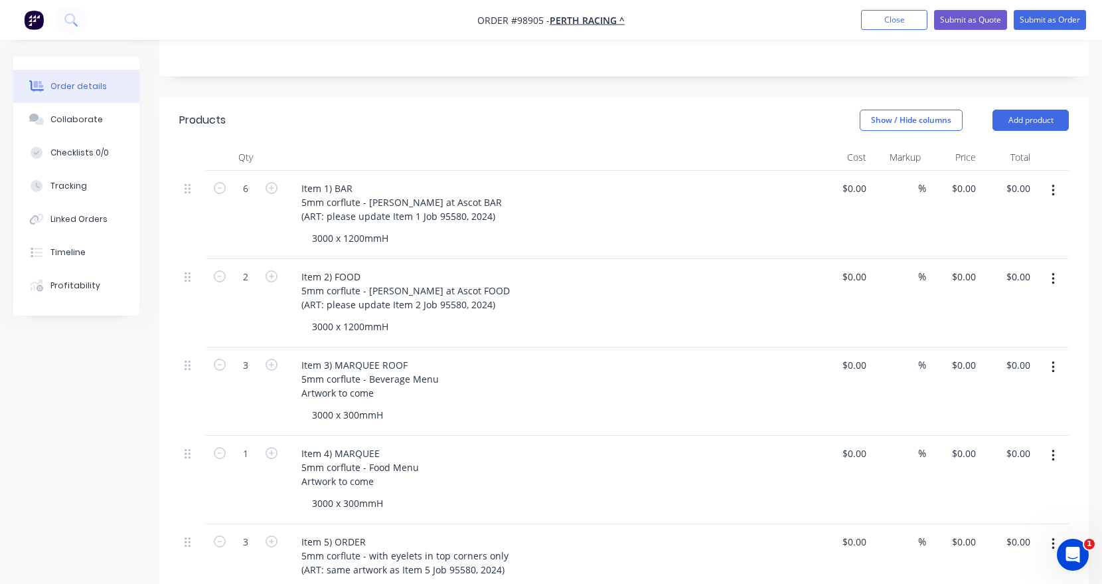
scroll to position [333, 0]
click at [975, 531] on input "0" at bounding box center [966, 540] width 31 height 19
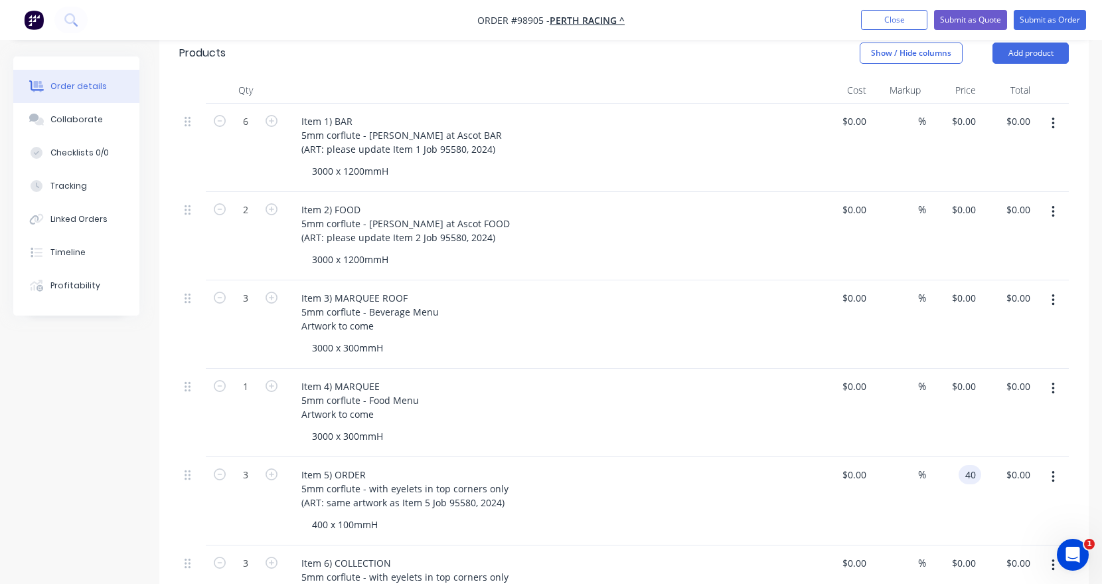
scroll to position [399, 0]
type input "$40.00"
type input "$120.00"
click at [960, 544] on div "0 $0.00" at bounding box center [953, 588] width 55 height 88
type input "$40.00"
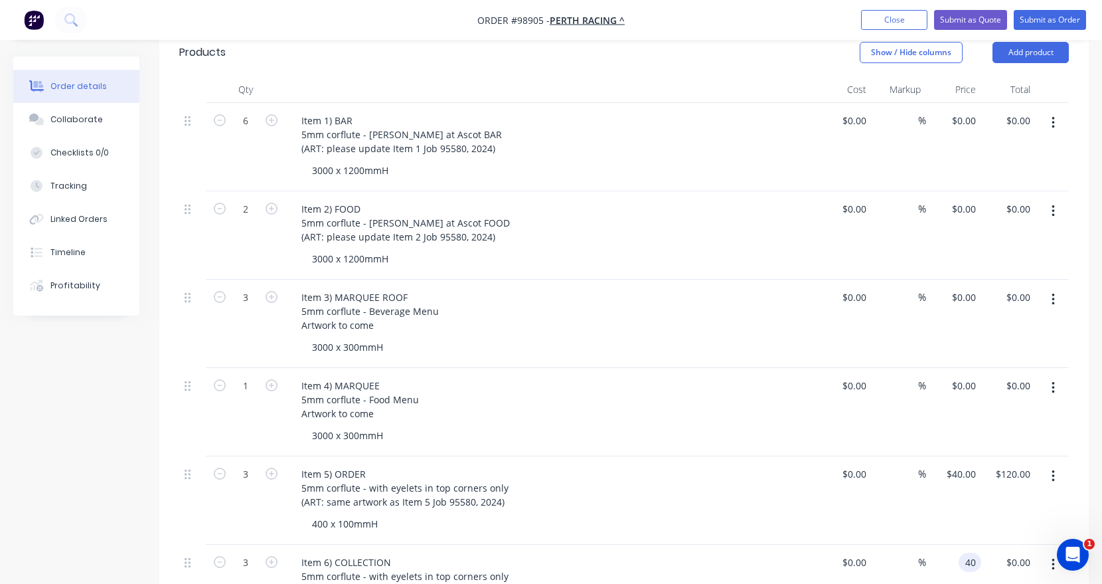
type input "$120.00"
click at [904, 509] on div "%" at bounding box center [899, 500] width 55 height 88
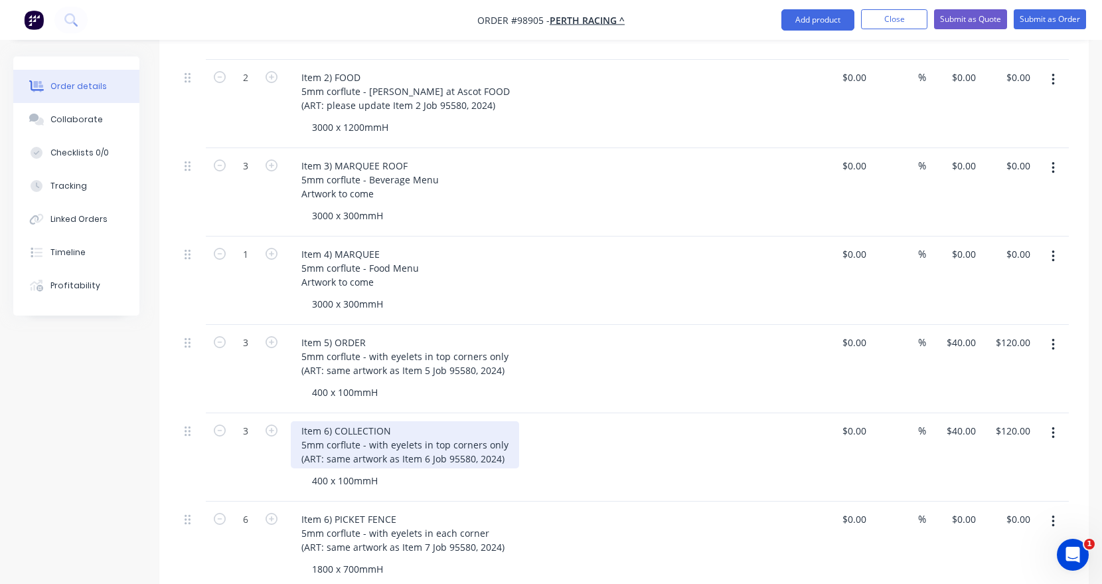
scroll to position [532, 0]
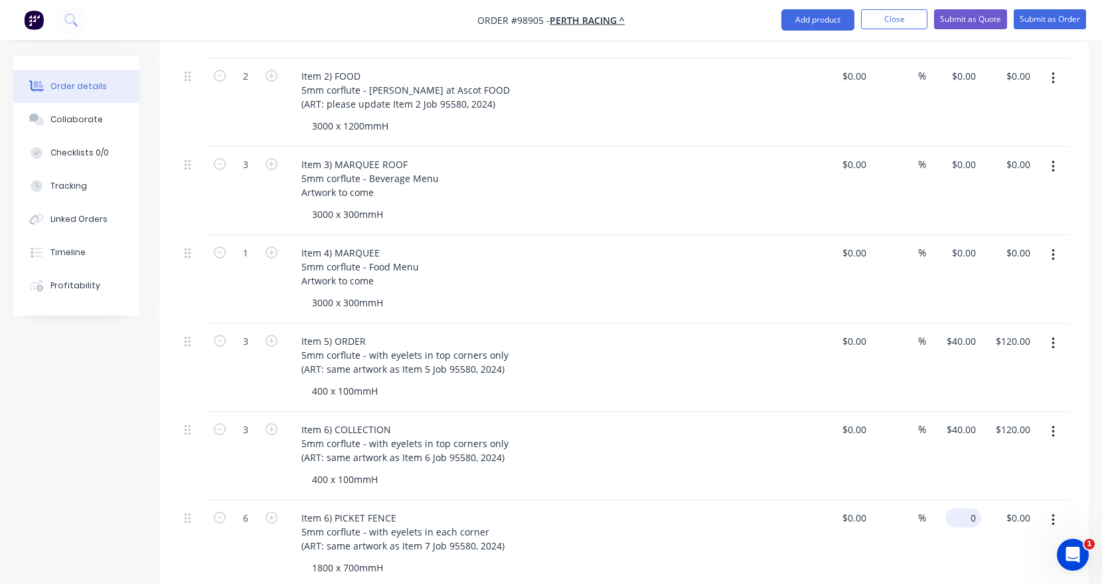
click at [978, 508] on input "0" at bounding box center [966, 517] width 31 height 19
type input "$91.00"
click at [839, 546] on div "$0.00 $0.00" at bounding box center [844, 544] width 55 height 88
click at [1021, 508] on input "546.00" at bounding box center [1018, 517] width 36 height 19
type input "462"
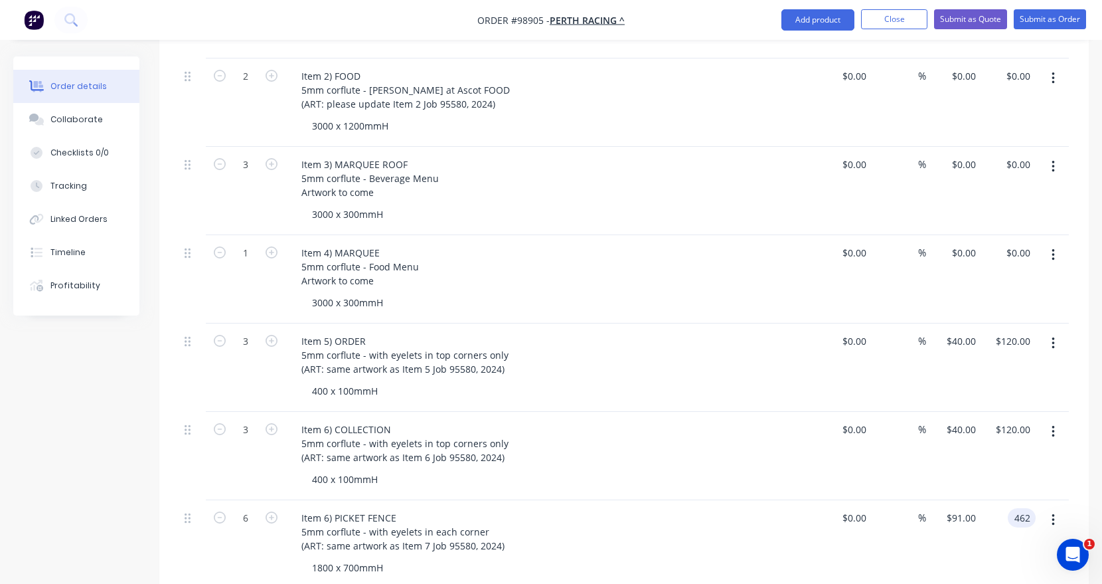
type input "$77.00"
type input "$462.00"
click at [979, 537] on div "$77.00 $77.00" at bounding box center [953, 544] width 55 height 88
